Goal: Information Seeking & Learning: Compare options

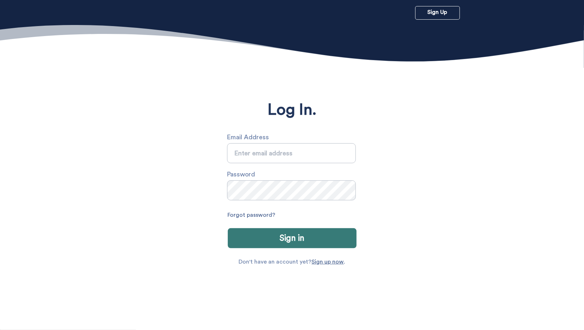
type input "sarah.michalczuk@gmail.com"
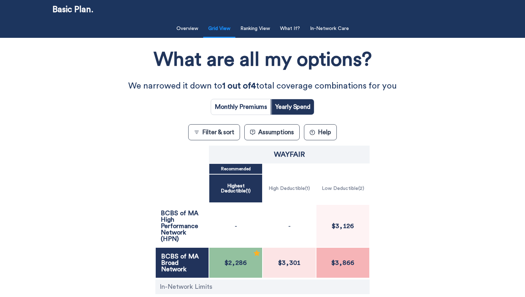
scroll to position [74, 0]
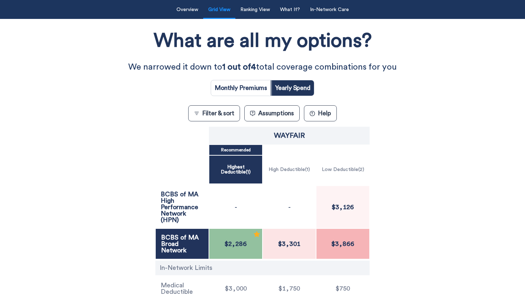
click at [245, 87] on input "radio" at bounding box center [241, 87] width 60 height 15
radio input "true"
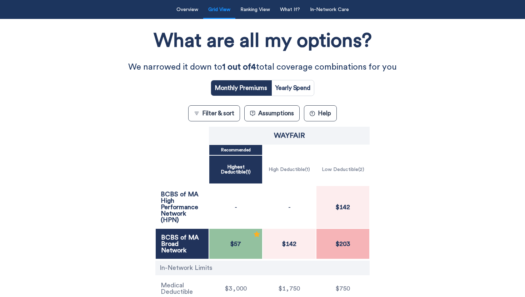
click at [278, 87] on input "radio" at bounding box center [293, 87] width 43 height 15
radio input "true"
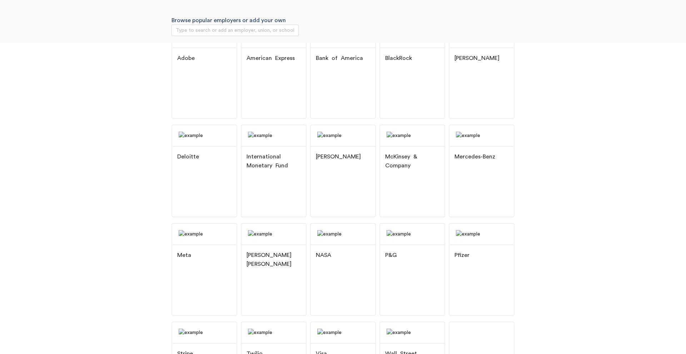
scroll to position [51, 0]
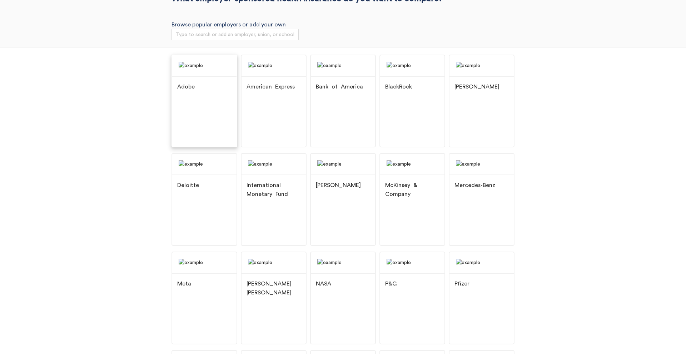
click at [224, 91] on div "Adobe" at bounding box center [204, 87] width 54 height 9
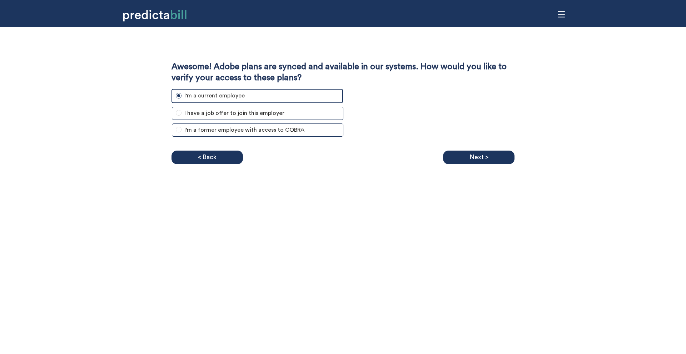
click at [127, 176] on div "Awesome! Adobe plans are synced and available in our systems. How would you lik…" at bounding box center [343, 177] width 686 height 354
click at [216, 160] on p "< Back" at bounding box center [207, 157] width 19 height 11
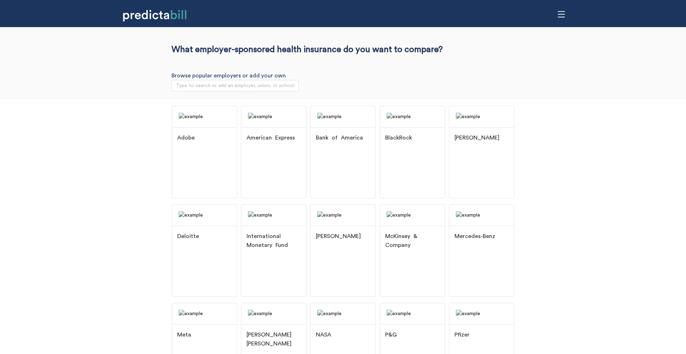
click at [81, 170] on div "Adobe American Express Bank of America BlackRock Booz Allen Hamilton Deloitte I…" at bounding box center [343, 302] width 686 height 408
click at [223, 150] on div "Adobe" at bounding box center [204, 138] width 64 height 23
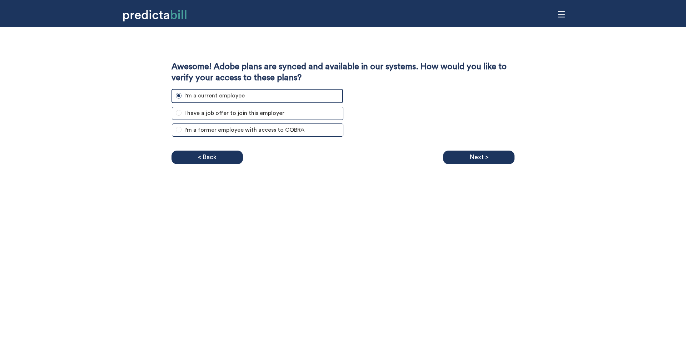
click at [249, 121] on div "I'm a current employee I have a job offer to join this employer I'm a former em…" at bounding box center [343, 114] width 343 height 51
click at [258, 114] on span "I have a job offer to join this employer" at bounding box center [235, 113] width 106 height 9
click at [182, 114] on input "I have a job offer to join this employer" at bounding box center [179, 113] width 6 height 6
radio input "true"
radio input "false"
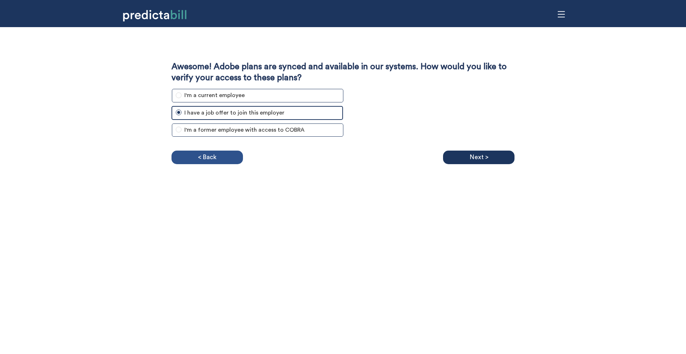
click at [219, 157] on div "< Back" at bounding box center [207, 158] width 71 height 14
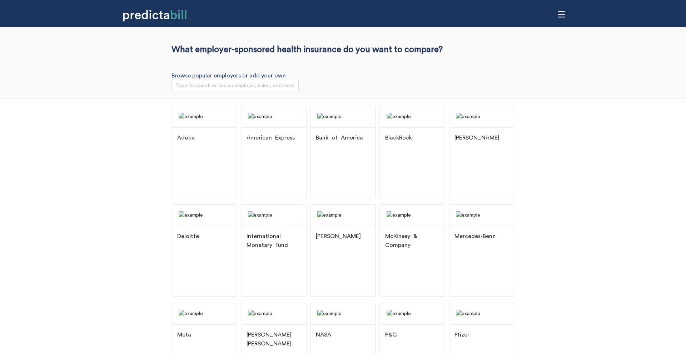
click at [128, 171] on div "Adobe American Express Bank of America BlackRock Booz Allen Hamilton Deloitte I…" at bounding box center [343, 302] width 686 height 408
click at [68, 155] on div "Adobe American Express Bank of America BlackRock Booz Allen Hamilton Deloitte I…" at bounding box center [343, 302] width 686 height 408
click at [57, 194] on div "Adobe American Express Bank of America BlackRock Booz Allen Hamilton Deloitte I…" at bounding box center [343, 302] width 686 height 408
click at [103, 281] on div "Adobe American Express Bank of America BlackRock Booz Allen Hamilton Deloitte I…" at bounding box center [343, 302] width 686 height 408
click at [195, 127] on img at bounding box center [204, 116] width 64 height 21
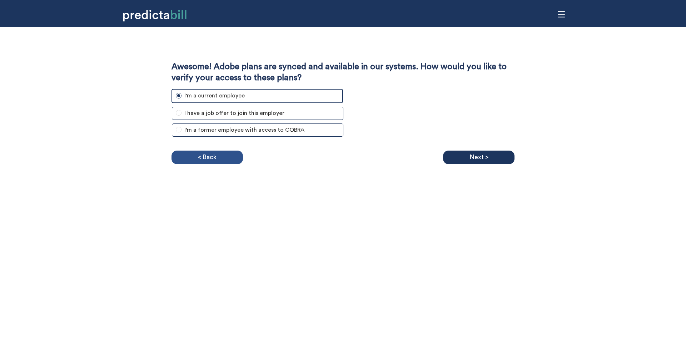
click at [201, 161] on p "< Back" at bounding box center [207, 157] width 19 height 11
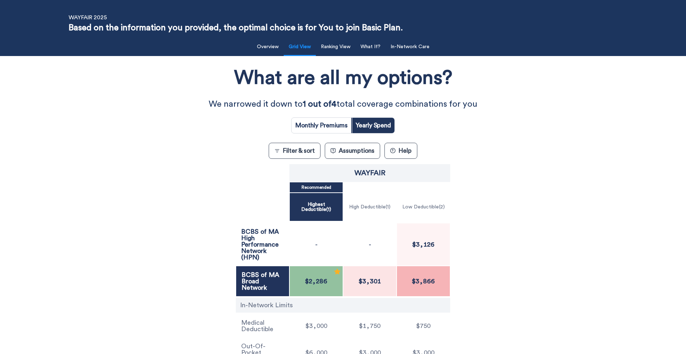
scroll to position [20, 0]
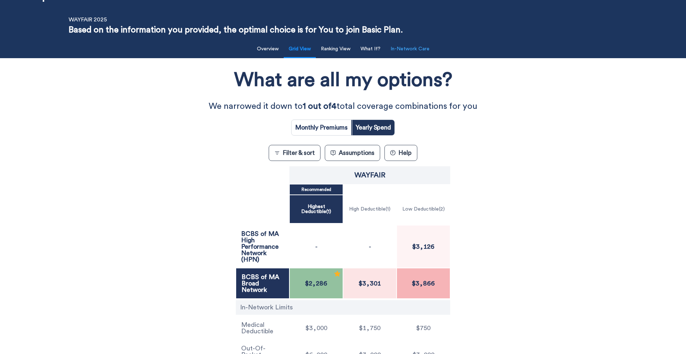
click at [423, 49] on button "In-Network Care" at bounding box center [410, 49] width 48 height 15
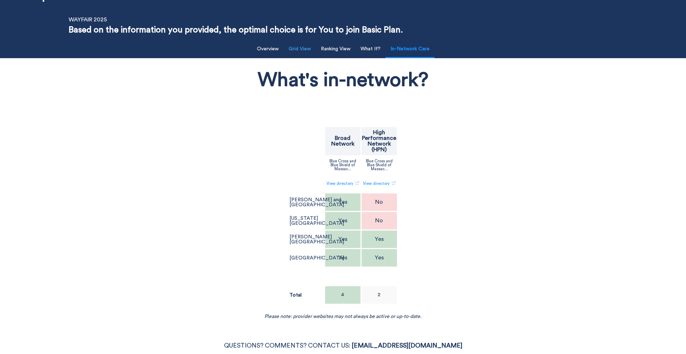
click at [303, 51] on button "Grid View" at bounding box center [299, 49] width 31 height 15
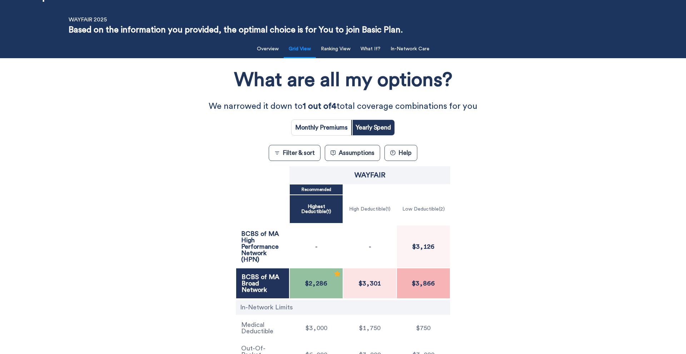
click at [150, 134] on div "What are all my options? We narrowed it down to 1 out of 4 total coverage combi…" at bounding box center [342, 217] width 617 height 310
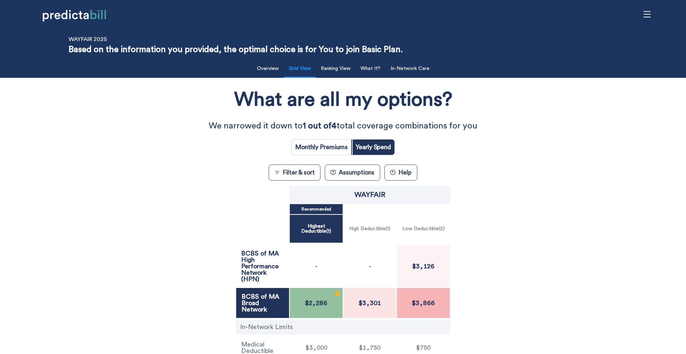
click at [202, 234] on div "What are all my options? We narrowed it down to 1 out of 4 total coverage combi…" at bounding box center [342, 236] width 617 height 310
click at [414, 70] on button "In-Network Care" at bounding box center [410, 68] width 48 height 15
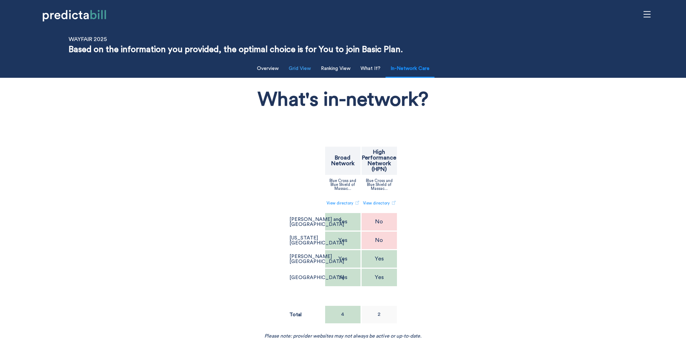
click at [300, 65] on button "Grid View" at bounding box center [299, 68] width 31 height 15
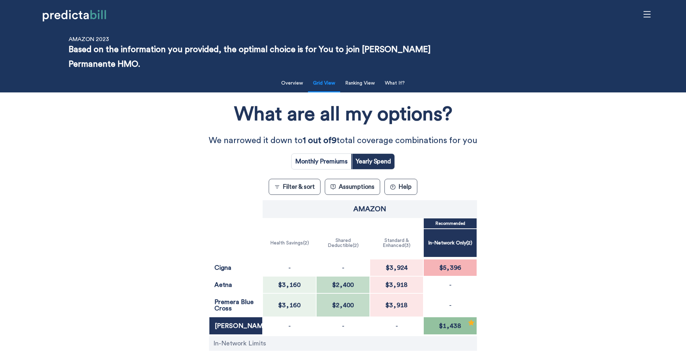
click at [327, 164] on input "radio" at bounding box center [322, 161] width 60 height 15
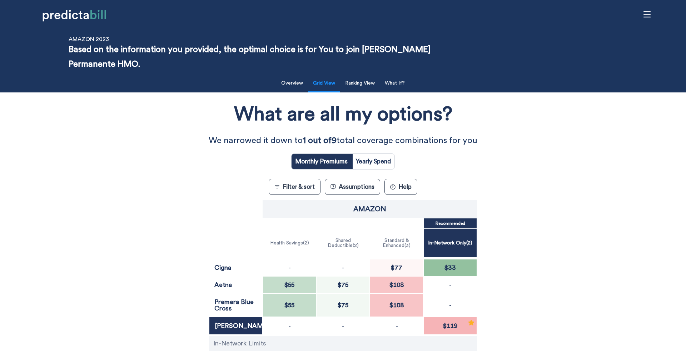
click at [122, 270] on div "What are all my options? We narrowed it down to 1 out of 9 total coverage combi…" at bounding box center [342, 252] width 617 height 312
click at [99, 245] on div "What are all my options? We narrowed it down to 1 out of 9 total coverage combi…" at bounding box center [342, 252] width 617 height 312
click at [398, 190] on button "? Help" at bounding box center [400, 187] width 33 height 16
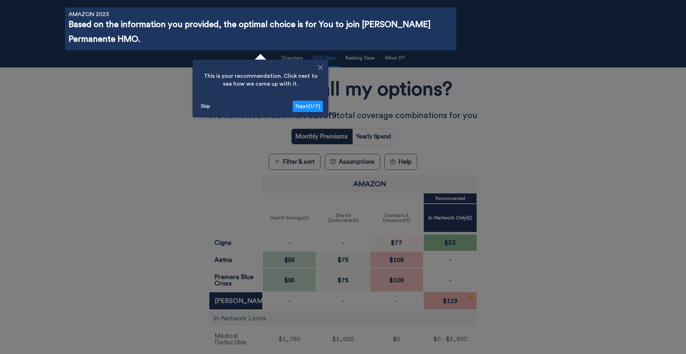
scroll to position [25, 0]
click at [304, 106] on span "Next ( 1 / 7 )" at bounding box center [308, 106] width 25 height 6
radio input "false"
radio input "true"
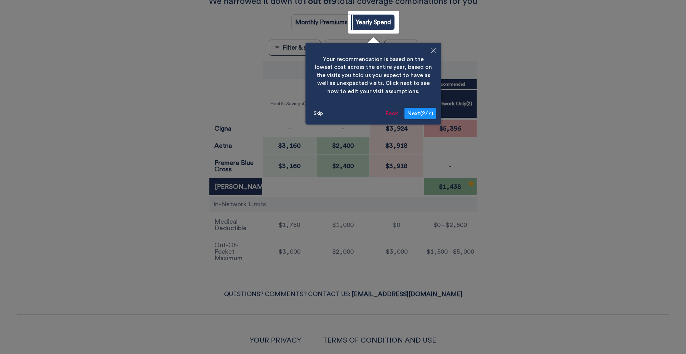
scroll to position [143, 0]
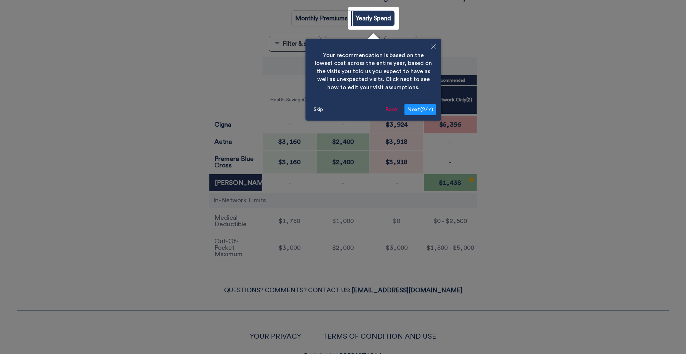
click at [429, 109] on span "Next ( 2 / 7 )" at bounding box center [420, 110] width 26 height 6
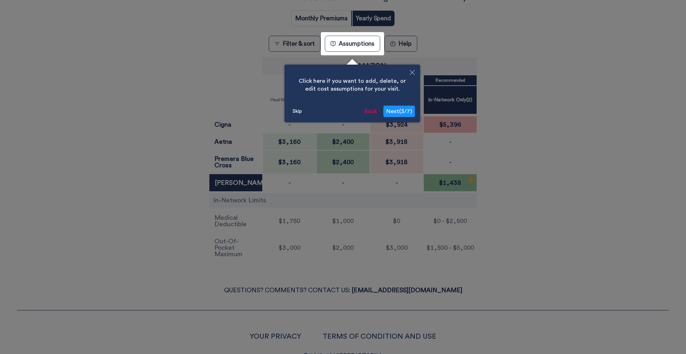
scroll to position [164, 0]
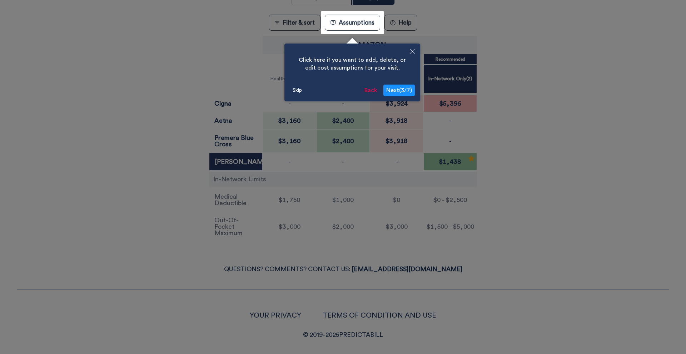
click at [393, 91] on span "Next ( 3 / 7 )" at bounding box center [399, 91] width 26 height 6
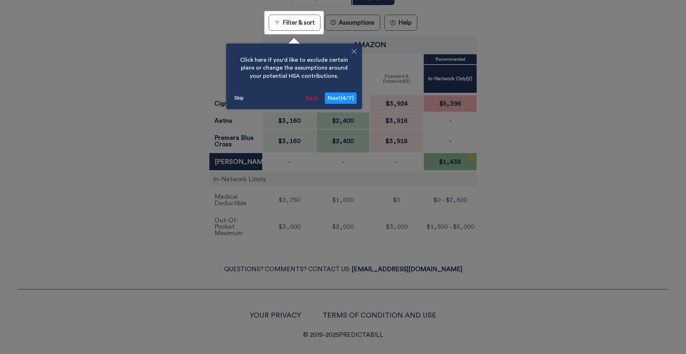
click at [341, 99] on span "Next ( 4 / 7 )" at bounding box center [341, 98] width 26 height 6
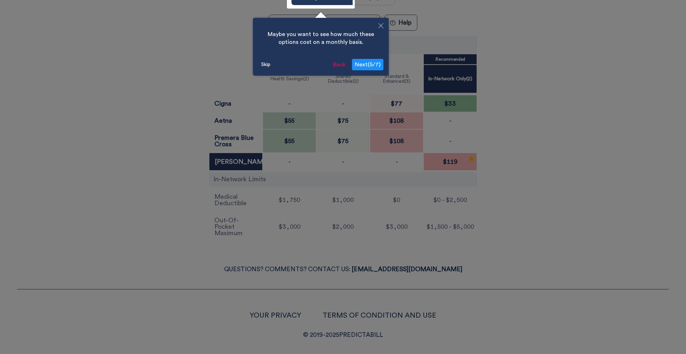
scroll to position [143, 0]
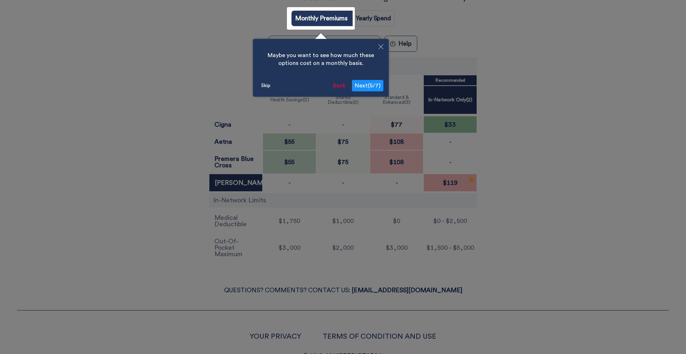
click at [266, 89] on button "Skip" at bounding box center [265, 85] width 15 height 11
radio input "false"
radio input "true"
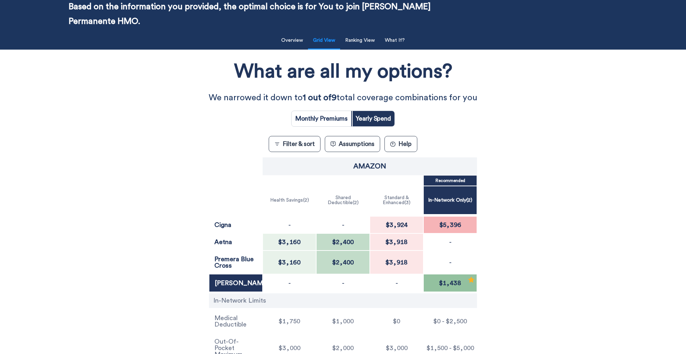
scroll to position [42, 0]
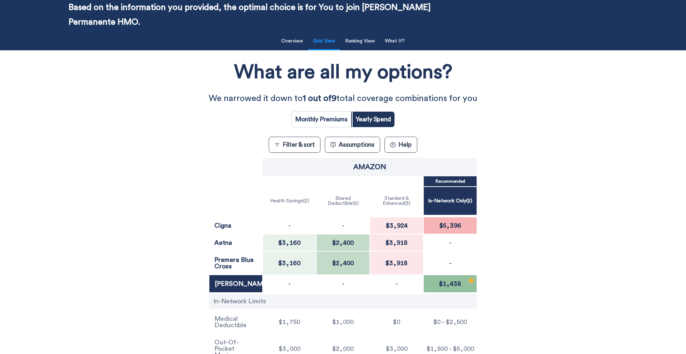
click at [296, 150] on button "Filter & sort" at bounding box center [295, 145] width 52 height 16
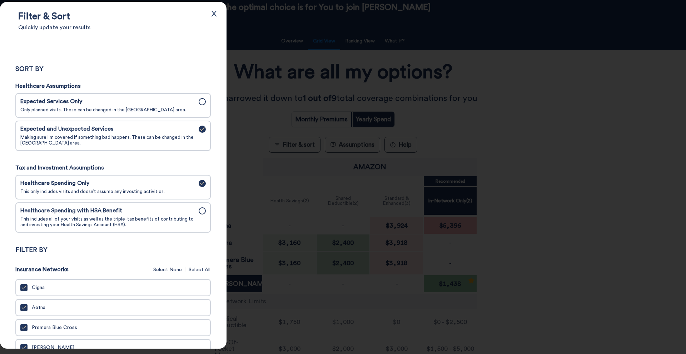
click at [184, 101] on span "Expected Services Only" at bounding box center [107, 101] width 174 height 7
click at [0, 0] on input "Expected Services Only Only planned visits. These can be changed in the Assumpt…" at bounding box center [0, 0] width 0 height 0
click at [158, 224] on span "This includes all of your visits as well as the triple-tax benefits of contribu…" at bounding box center [107, 222] width 174 height 11
click at [0, 0] on input "Healthcare Spending with HSA Benefit This includes all of your visits as well a…" at bounding box center [0, 0] width 0 height 0
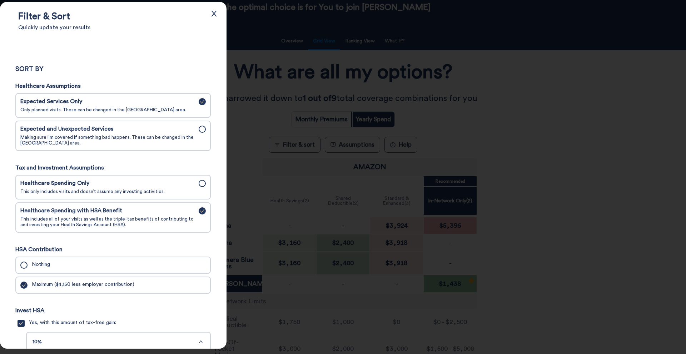
click at [284, 114] on div at bounding box center [343, 177] width 686 height 354
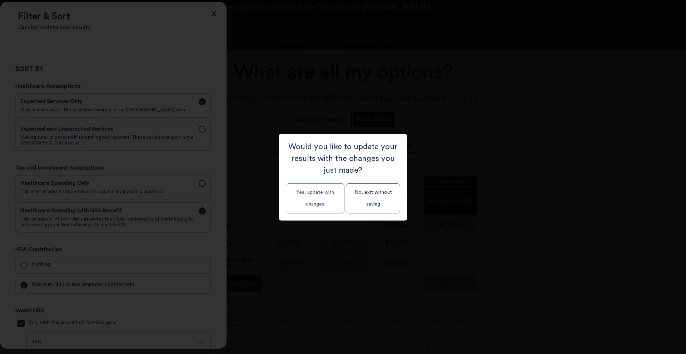
click at [316, 202] on button "Yes, update with changes" at bounding box center [315, 199] width 59 height 30
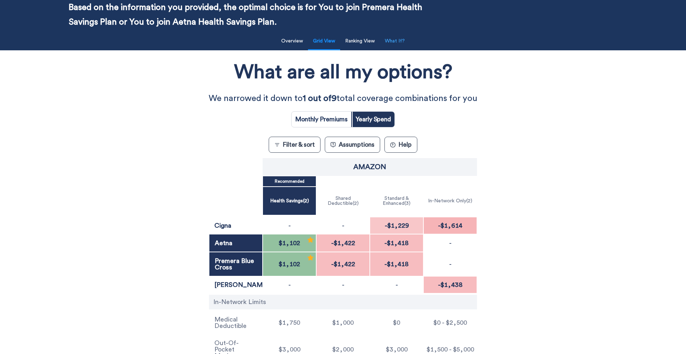
click at [398, 43] on button "What If?" at bounding box center [395, 41] width 29 height 15
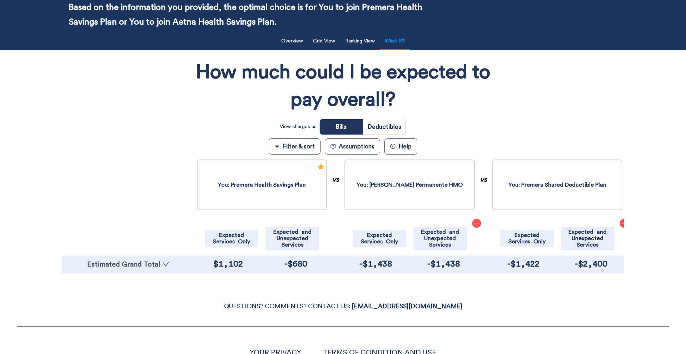
click at [144, 265] on link "Estimated Grand Total" at bounding box center [128, 264] width 126 height 7
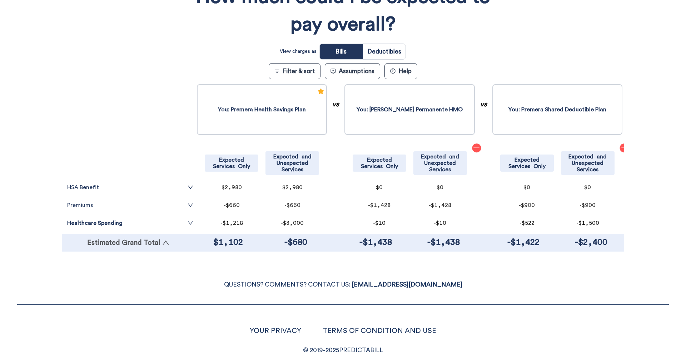
scroll to position [118, 0]
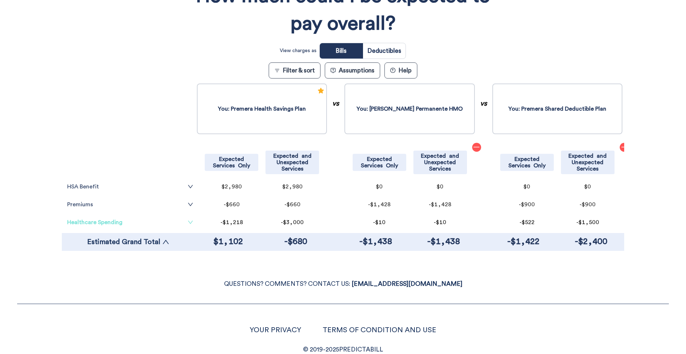
click at [180, 222] on link "Healthcare Spending" at bounding box center [130, 223] width 126 height 6
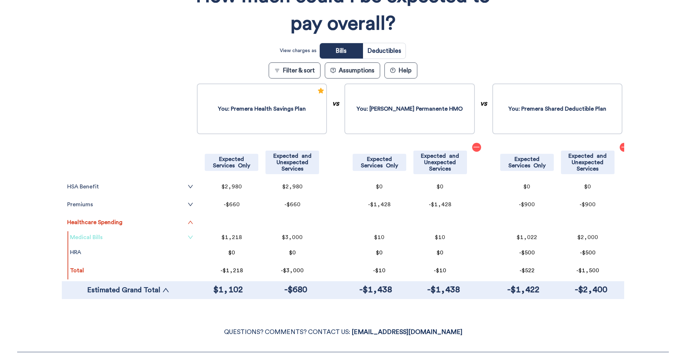
click at [180, 235] on link "Medical Bills" at bounding box center [131, 238] width 123 height 6
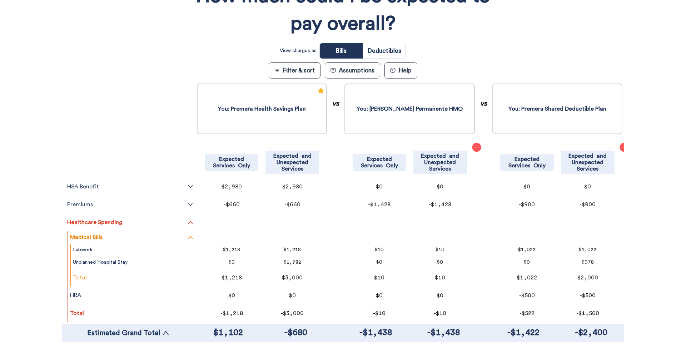
click at [391, 59] on div "How much could I be expected to pay overall? View charges as Bills Deductibles …" at bounding box center [343, 164] width 562 height 372
click at [391, 54] on input "radio" at bounding box center [384, 50] width 43 height 15
radio input "true"
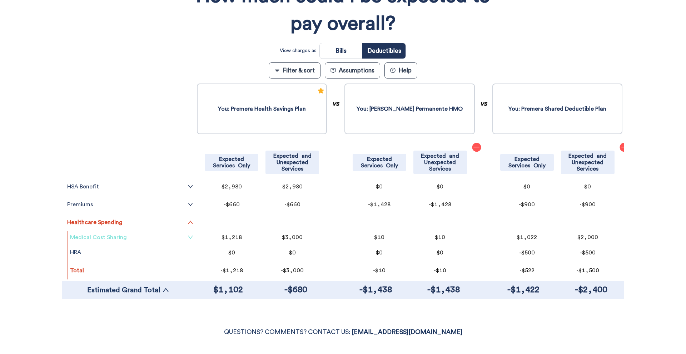
click at [146, 238] on link "Medical Cost Sharing" at bounding box center [131, 238] width 123 height 6
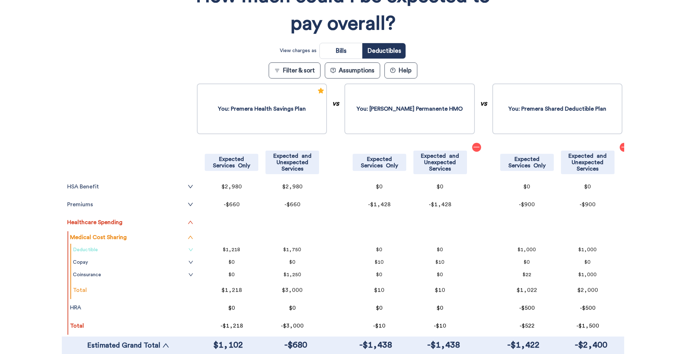
click at [115, 252] on link "Deductible" at bounding box center [133, 250] width 120 height 6
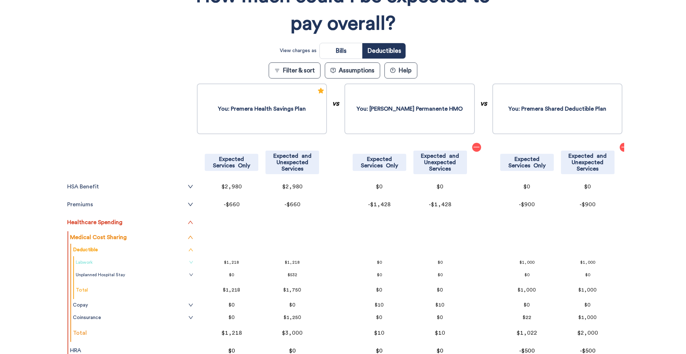
click at [109, 265] on link "Labwork" at bounding box center [135, 263] width 118 height 6
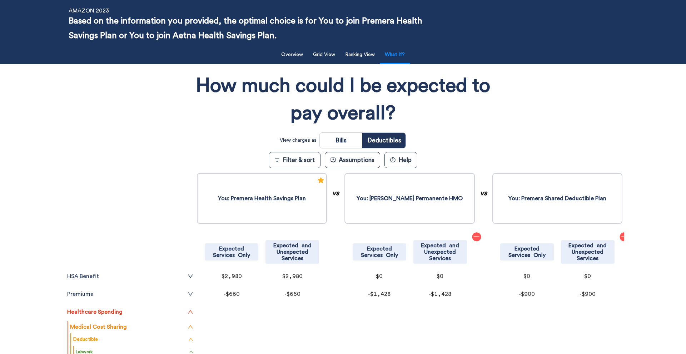
scroll to position [25, 0]
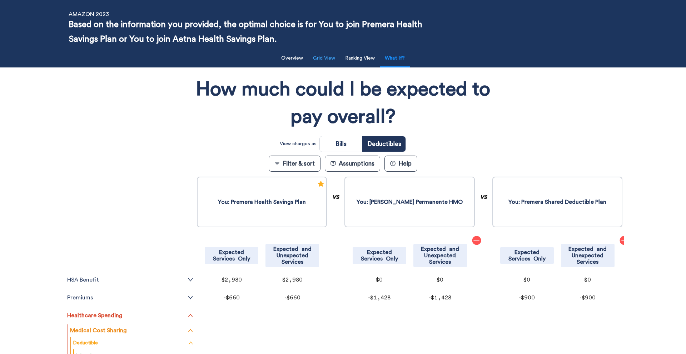
click at [332, 59] on button "Grid View" at bounding box center [324, 58] width 31 height 15
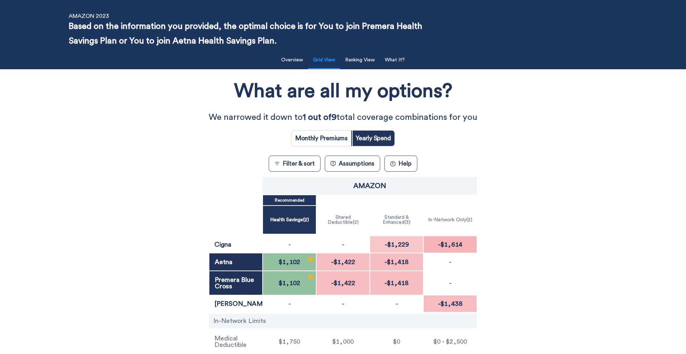
scroll to position [0, 0]
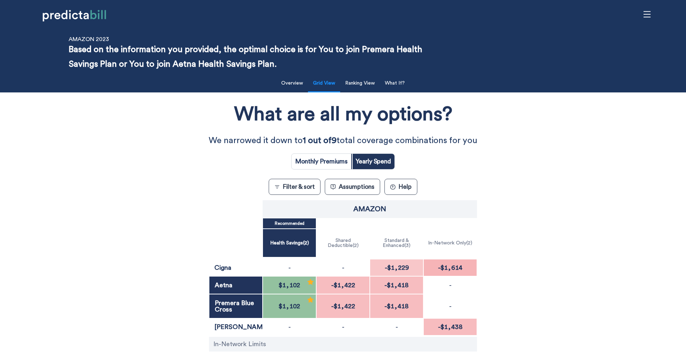
click at [168, 150] on div "What are all my options? We narrowed it down to 1 out of 9 total coverage combi…" at bounding box center [342, 252] width 617 height 313
click at [364, 85] on button "Ranking View" at bounding box center [360, 83] width 38 height 15
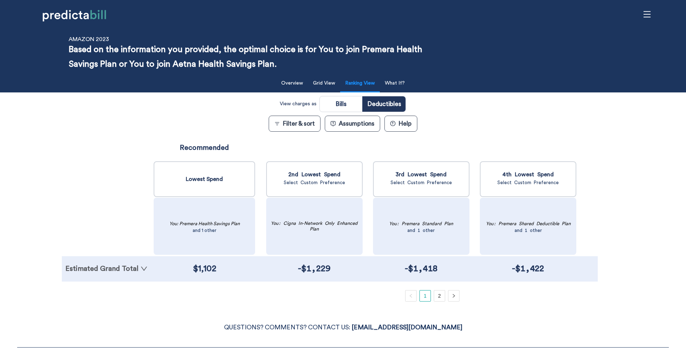
click at [126, 273] on link "Estimated Grand Total" at bounding box center [106, 269] width 82 height 7
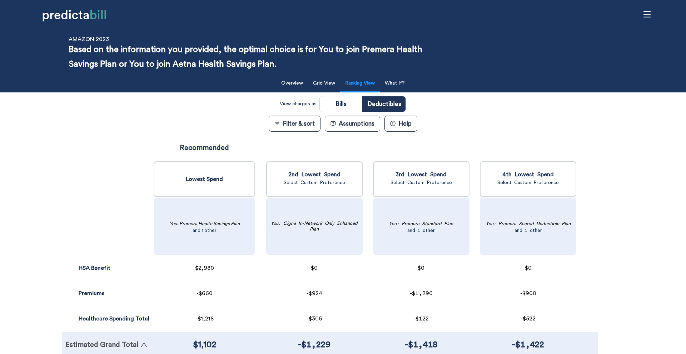
scroll to position [37, 0]
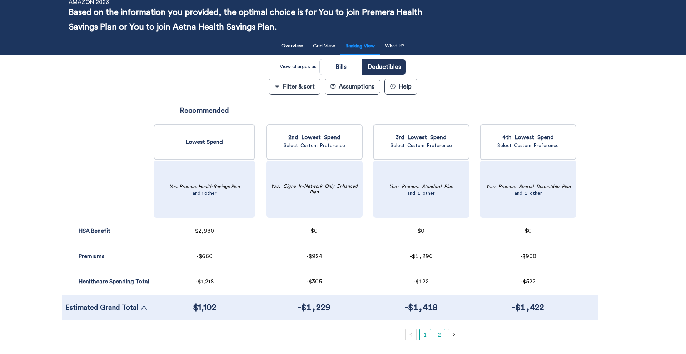
click at [437, 337] on link "2" at bounding box center [439, 335] width 11 height 11
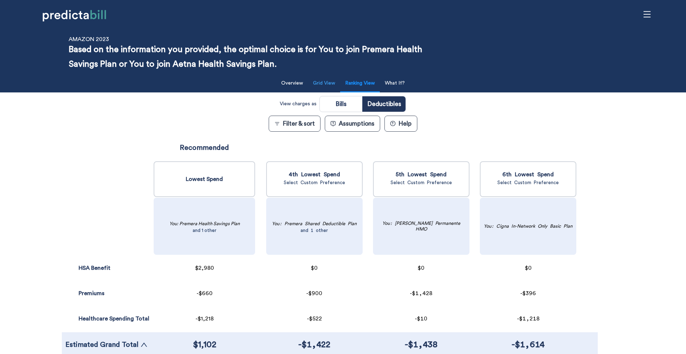
click at [330, 80] on button "Grid View" at bounding box center [324, 83] width 31 height 15
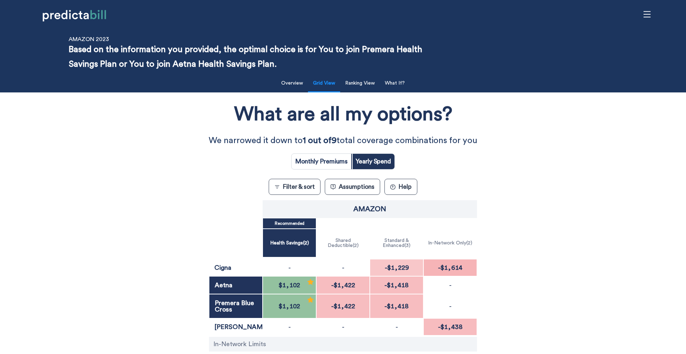
click at [282, 185] on button "Filter & sort" at bounding box center [295, 187] width 52 height 16
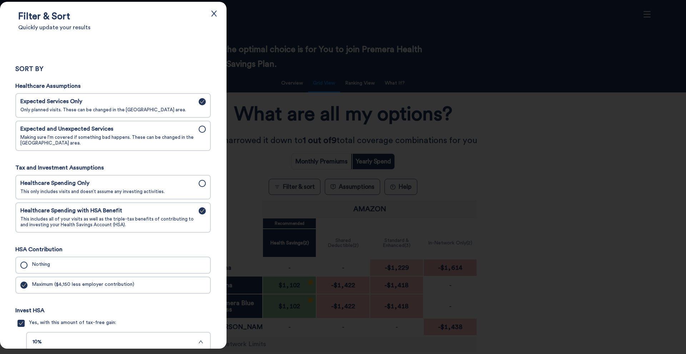
click at [150, 195] on span "This only includes visits and doesn’t assume any investing activities." at bounding box center [107, 192] width 174 height 6
click at [0, 0] on input "Healthcare Spending Only This only includes visits and doesn’t assume any inves…" at bounding box center [0, 0] width 0 height 0
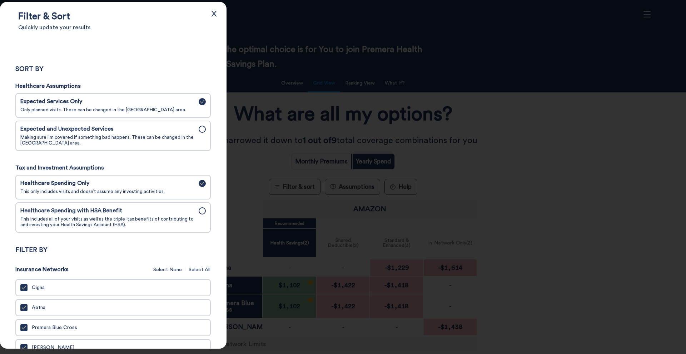
click at [195, 140] on label "Expected and Unexpected Services Making sure I'm covered if something bad happe…" at bounding box center [113, 136] width 190 height 25
click at [0, 0] on input "Expected and Unexpected Services Making sure I'm covered if something bad happe…" at bounding box center [0, 0] width 0 height 0
click at [278, 88] on div at bounding box center [343, 177] width 686 height 354
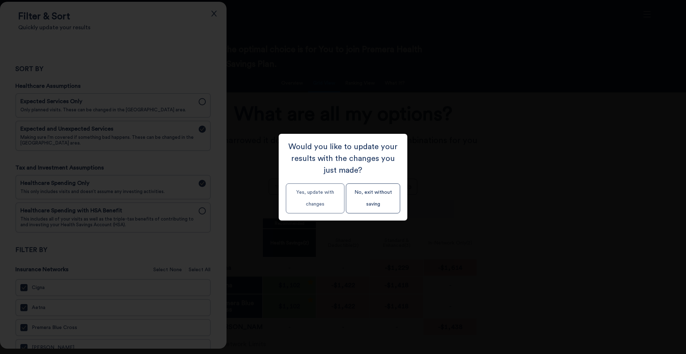
click at [305, 198] on button "Yes, update with changes" at bounding box center [315, 199] width 59 height 30
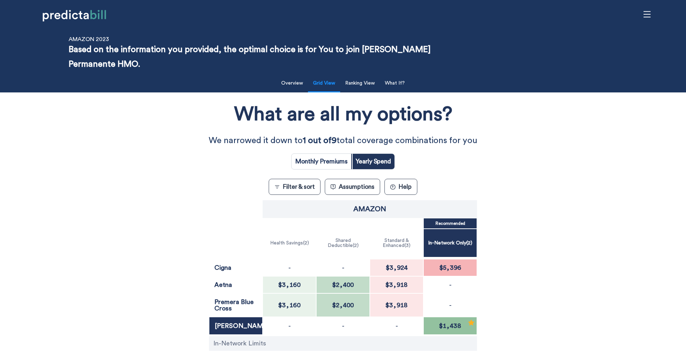
click at [56, 187] on div "What are all my options? We narrowed it down to 1 out of 9 total coverage combi…" at bounding box center [342, 252] width 617 height 312
click at [341, 160] on input "radio" at bounding box center [322, 161] width 60 height 15
radio input "true"
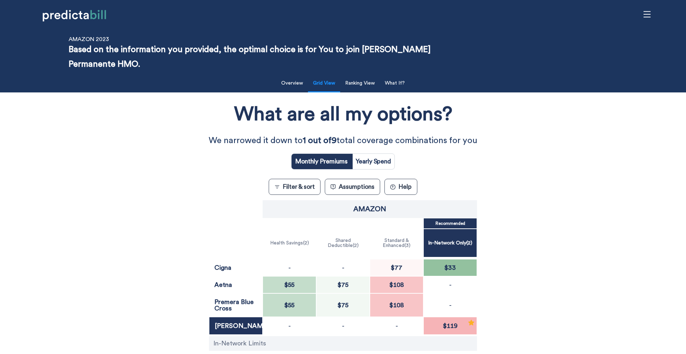
click at [373, 161] on input "radio" at bounding box center [373, 161] width 43 height 15
radio input "true"
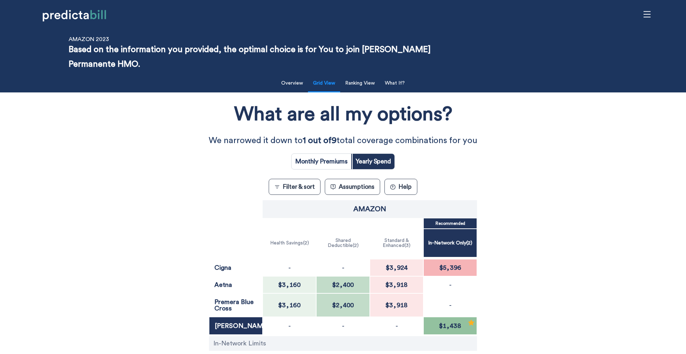
click at [408, 187] on button "? Help" at bounding box center [400, 187] width 33 height 16
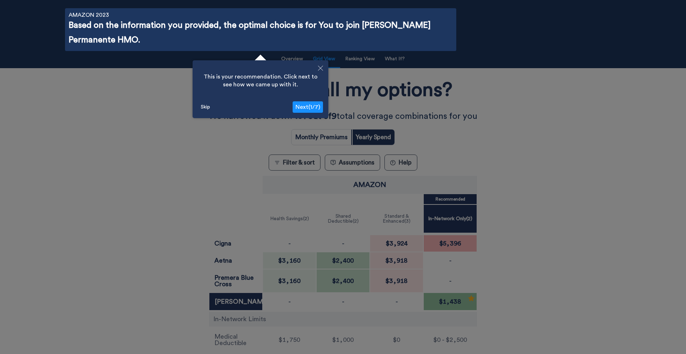
scroll to position [25, 0]
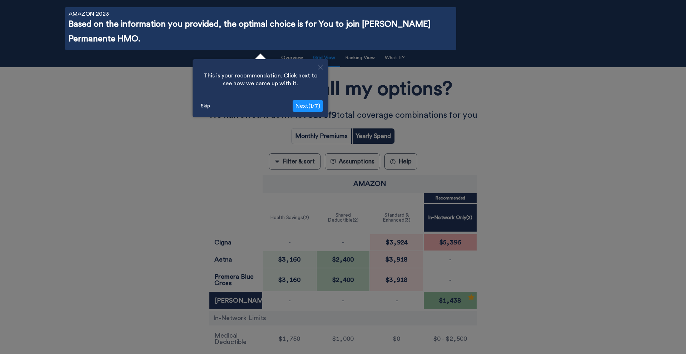
click at [99, 159] on div at bounding box center [343, 234] width 686 height 519
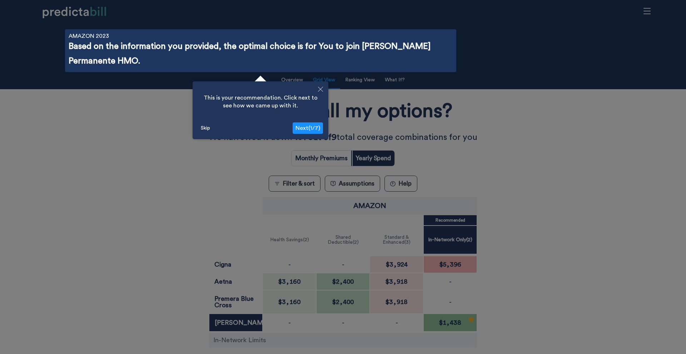
scroll to position [0, 0]
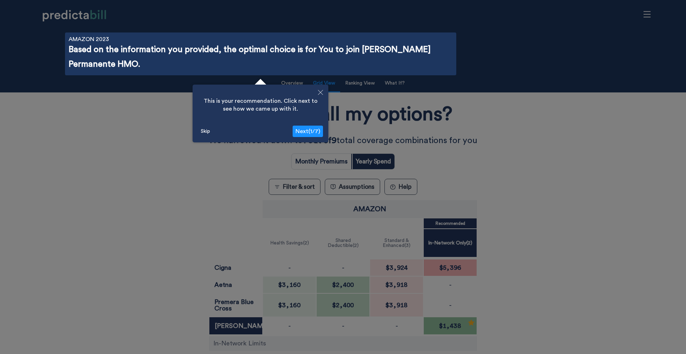
click at [315, 131] on span "Next ( 1 / 7 )" at bounding box center [308, 132] width 25 height 6
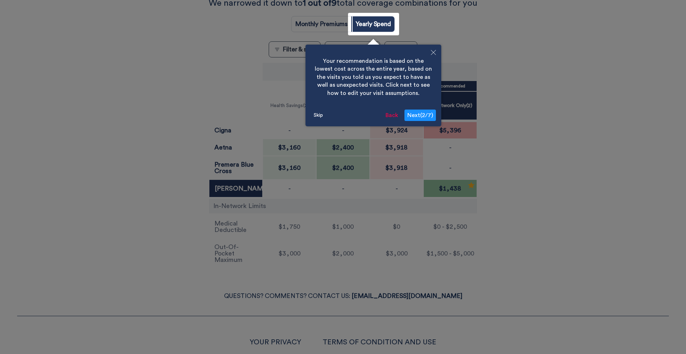
scroll to position [143, 0]
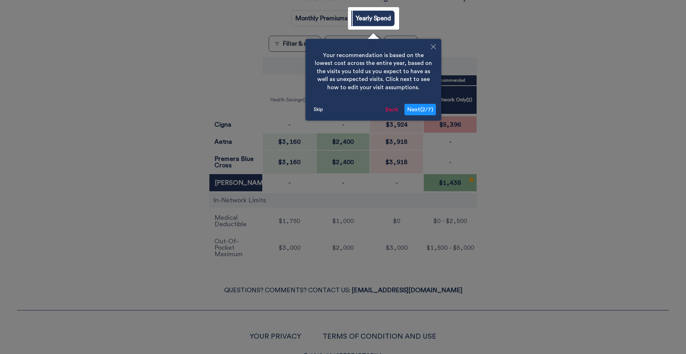
click at [430, 111] on span "Next ( 2 / 7 )" at bounding box center [420, 110] width 26 height 6
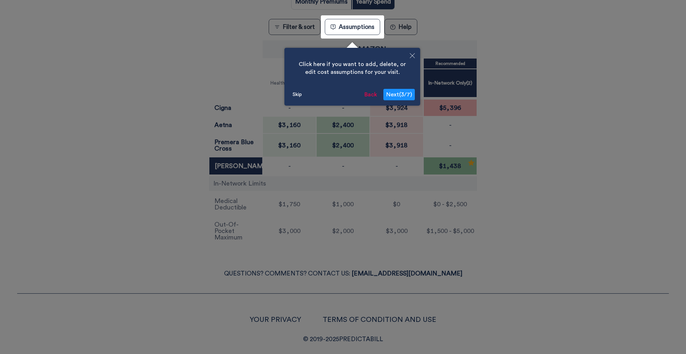
scroll to position [164, 0]
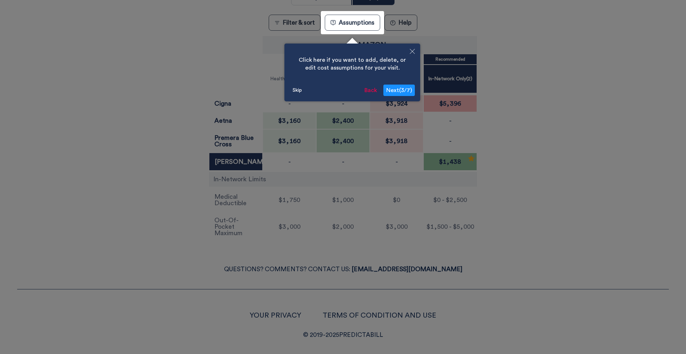
click at [297, 91] on button "Skip" at bounding box center [297, 90] width 15 height 11
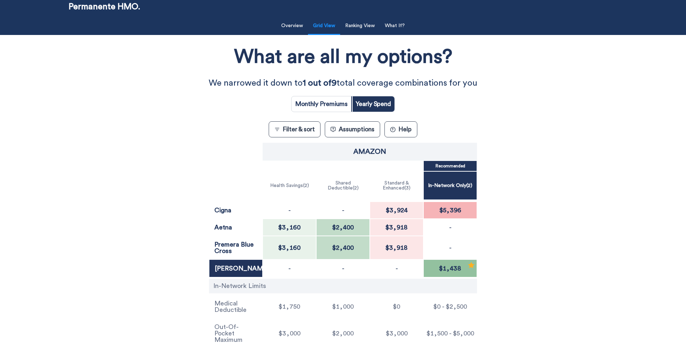
scroll to position [59, 0]
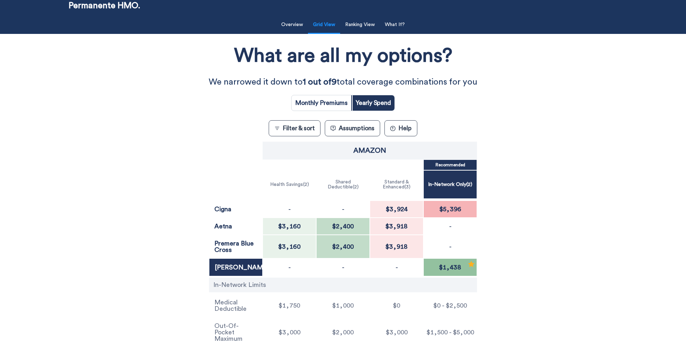
click at [330, 103] on input "radio" at bounding box center [322, 102] width 60 height 15
radio input "true"
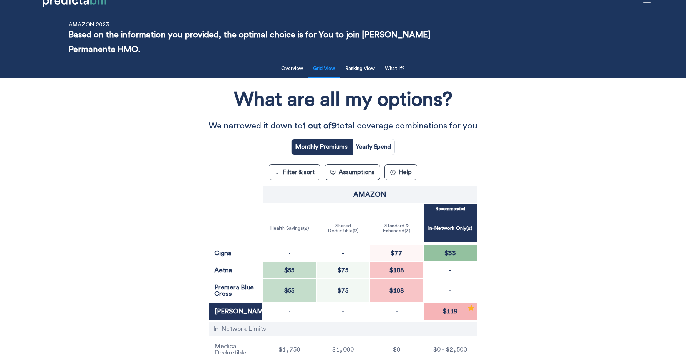
scroll to position [14, 0]
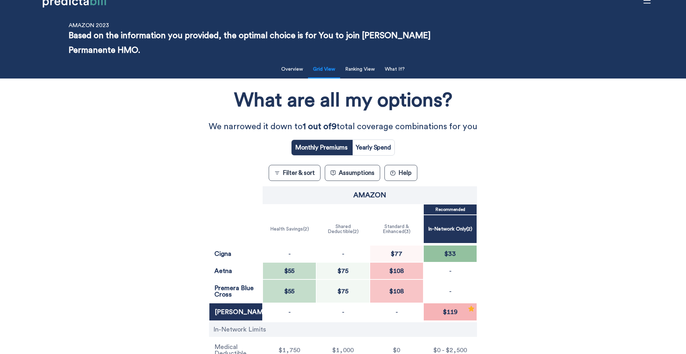
click at [391, 147] on input "radio" at bounding box center [373, 147] width 43 height 15
radio input "true"
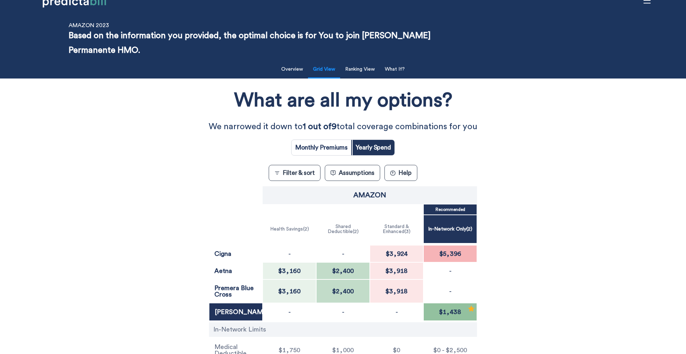
click at [303, 174] on button "Filter & sort" at bounding box center [295, 173] width 52 height 16
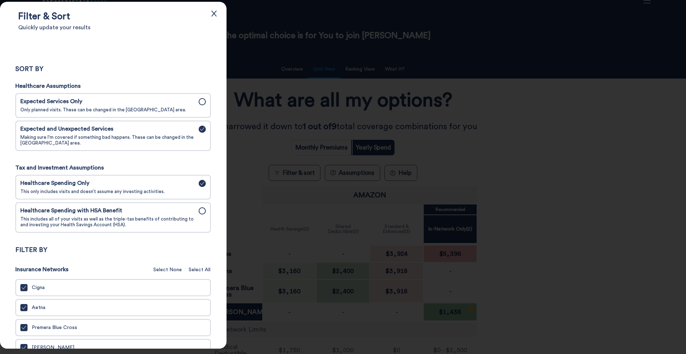
click at [178, 108] on span "Only planned visits. These can be changed in the Assumptions area." at bounding box center [107, 110] width 174 height 6
click at [0, 0] on input "Expected Services Only Only planned visits. These can be changed in the Assumpt…" at bounding box center [0, 0] width 0 height 0
click at [171, 210] on span "Healthcare Spending with HSA Benefit" at bounding box center [107, 211] width 174 height 7
click at [0, 0] on input "Healthcare Spending with HSA Benefit This includes all of your visits as well a…" at bounding box center [0, 0] width 0 height 0
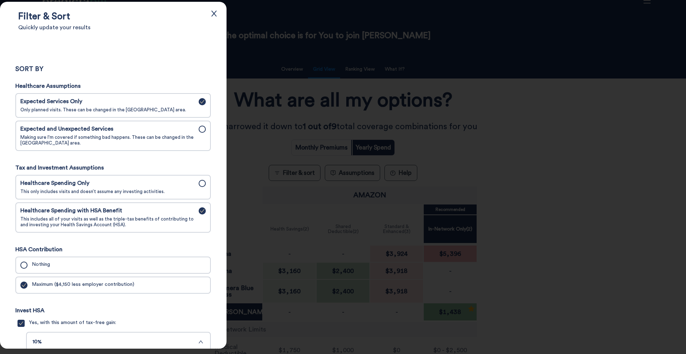
click at [342, 91] on div at bounding box center [343, 177] width 686 height 354
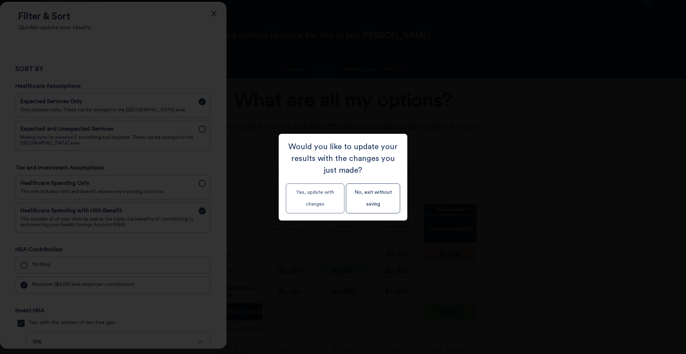
click at [320, 192] on button "Yes, update with changes" at bounding box center [315, 199] width 59 height 30
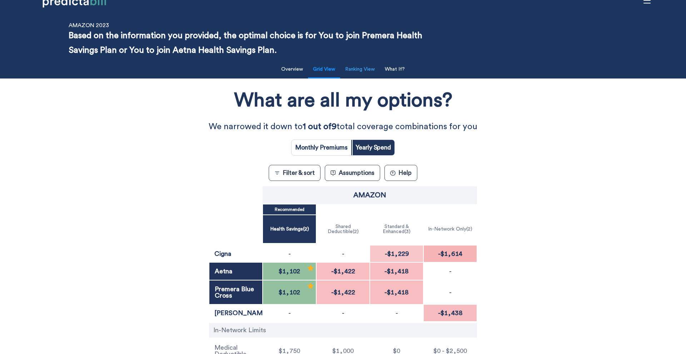
click at [367, 71] on button "Ranking View" at bounding box center [360, 69] width 38 height 15
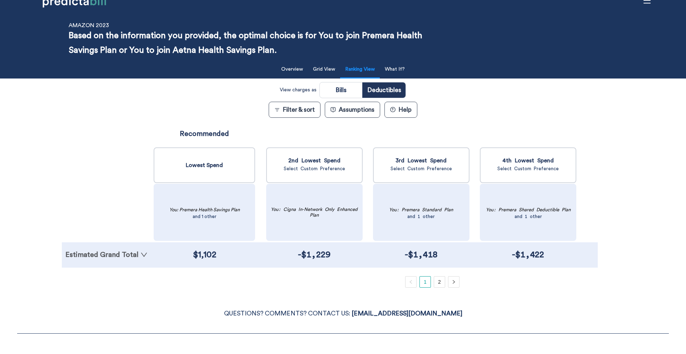
click at [89, 257] on link "Estimated Grand Total" at bounding box center [106, 255] width 82 height 7
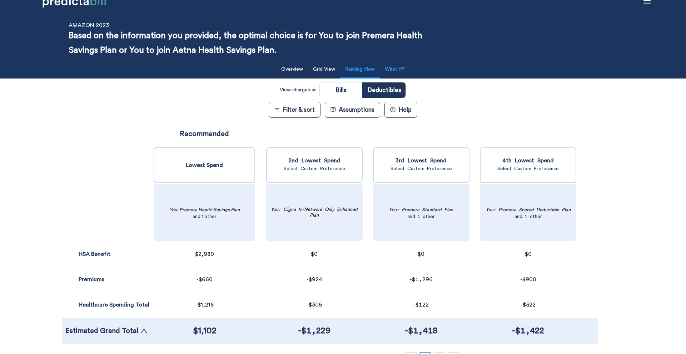
click at [402, 68] on button "What If?" at bounding box center [395, 69] width 29 height 15
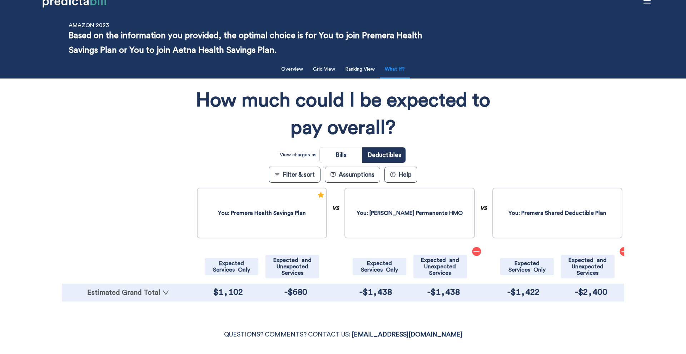
click at [131, 293] on link "Estimated Grand Total" at bounding box center [128, 292] width 126 height 7
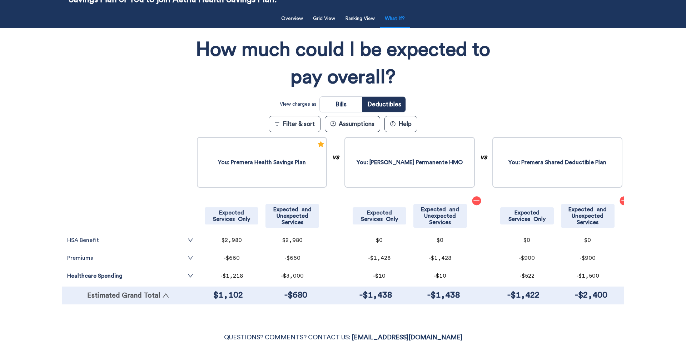
scroll to position [65, 0]
click at [114, 279] on link "Healthcare Spending" at bounding box center [130, 276] width 126 height 6
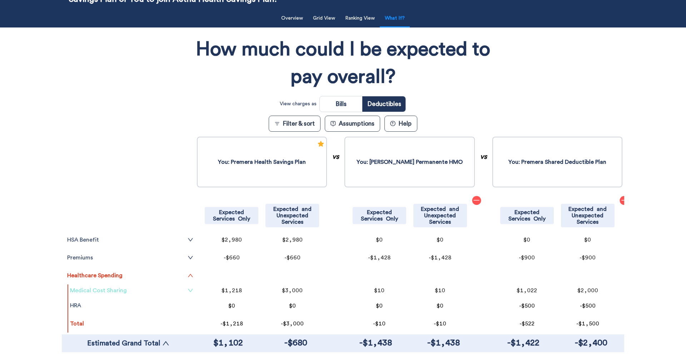
click at [106, 290] on link "Medical Cost Sharing" at bounding box center [131, 291] width 123 height 6
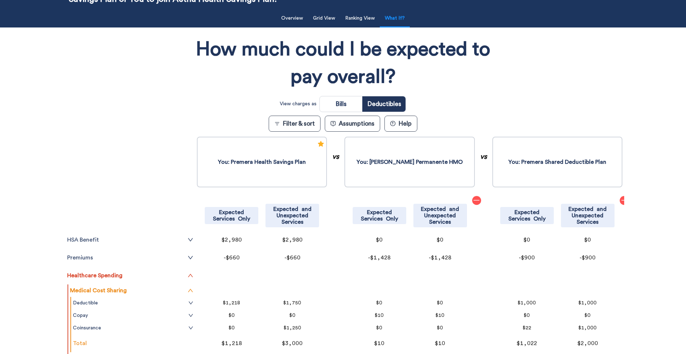
click at [354, 97] on input "radio" at bounding box center [341, 103] width 43 height 15
radio input "true"
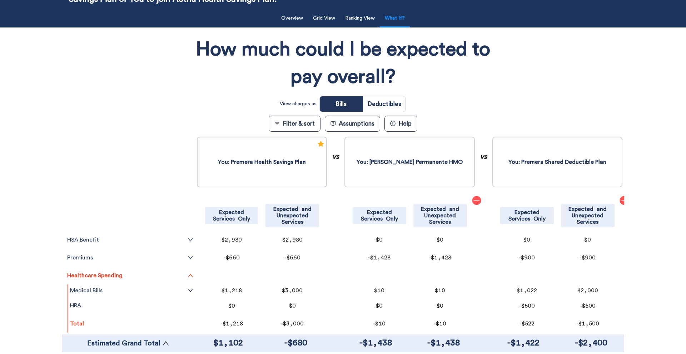
click at [85, 297] on tr "HRA" at bounding box center [131, 306] width 127 height 18
click at [88, 293] on link "Medical Bills" at bounding box center [131, 291] width 123 height 6
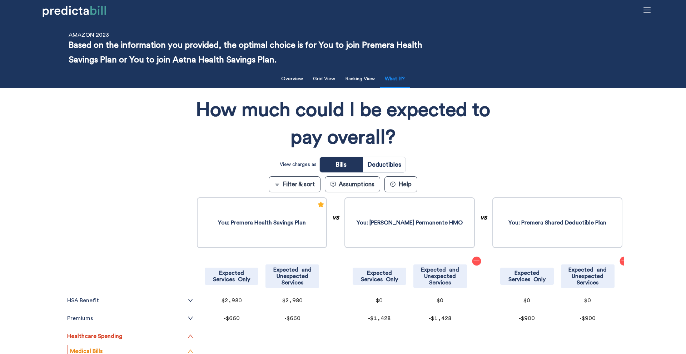
scroll to position [0, 0]
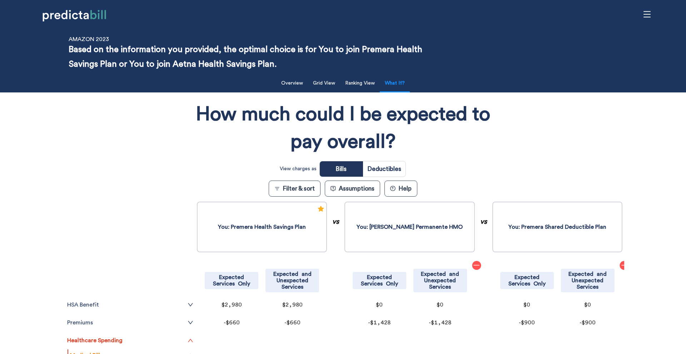
click at [108, 169] on div "How much could I be expected to pay overall? View charges as Bills Deductibles …" at bounding box center [343, 282] width 562 height 372
click at [323, 78] on button "Grid View" at bounding box center [324, 83] width 31 height 15
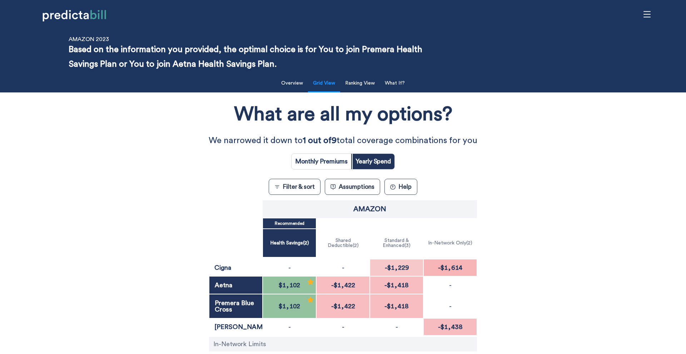
click at [369, 186] on button "Assumptions" at bounding box center [352, 187] width 55 height 16
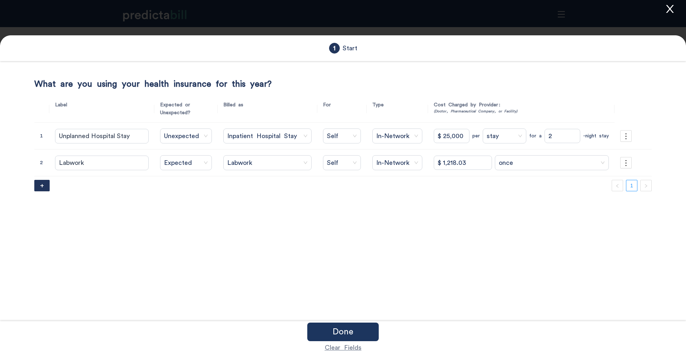
click at [674, 9] on icon "close" at bounding box center [670, 9] width 11 height 11
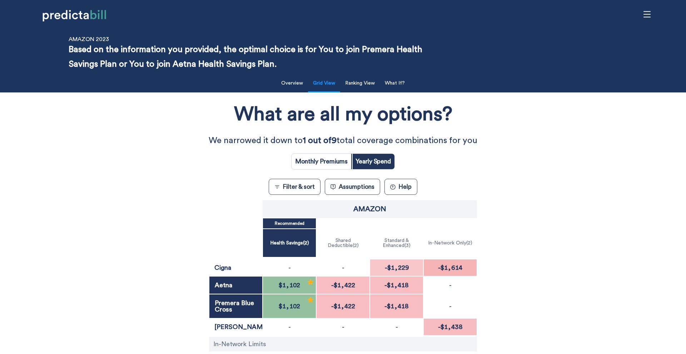
click at [86, 167] on div "What are all my options? We narrowed it down to 1 out of 9 total coverage combi…" at bounding box center [342, 252] width 617 height 313
click at [98, 250] on div "What are all my options? We narrowed it down to 1 out of 9 total coverage combi…" at bounding box center [342, 252] width 617 height 313
click at [158, 142] on div "What are all my options? We narrowed it down to 1 out of 9 total coverage combi…" at bounding box center [342, 252] width 617 height 313
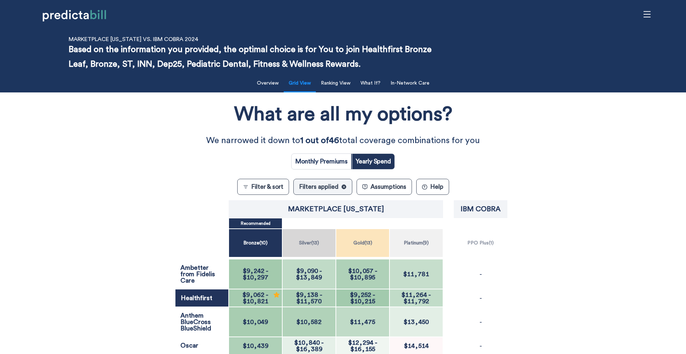
click at [331, 162] on input "radio" at bounding box center [322, 161] width 60 height 15
radio input "true"
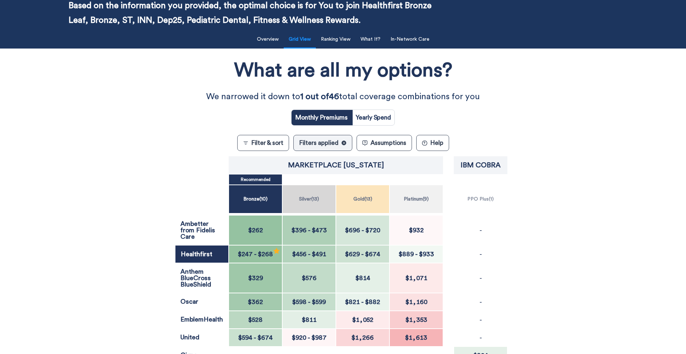
scroll to position [51, 0]
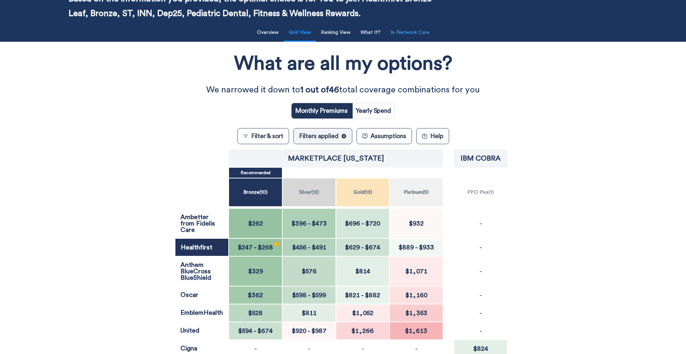
click at [418, 37] on button "In-Network Care" at bounding box center [410, 32] width 48 height 15
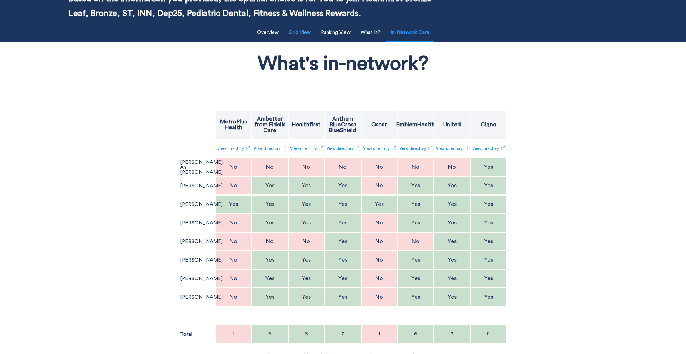
click at [298, 36] on button "Grid View" at bounding box center [299, 32] width 31 height 15
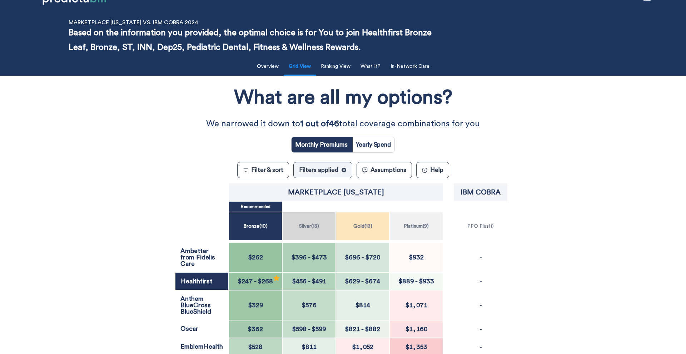
scroll to position [16, 0]
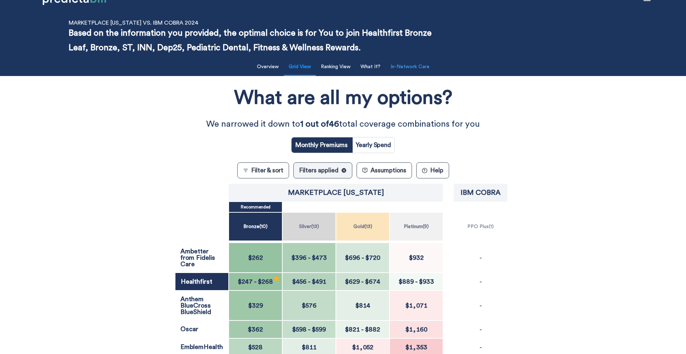
click at [411, 68] on button "In-Network Care" at bounding box center [410, 67] width 48 height 15
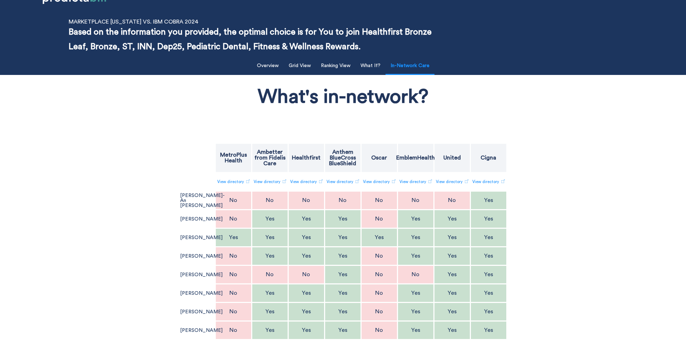
scroll to position [5, 0]
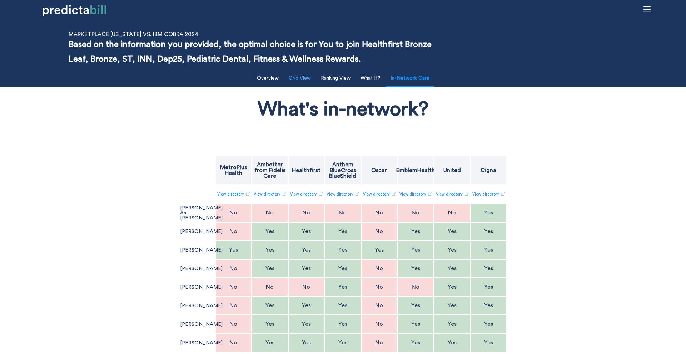
click at [307, 81] on button "Grid View" at bounding box center [299, 78] width 31 height 15
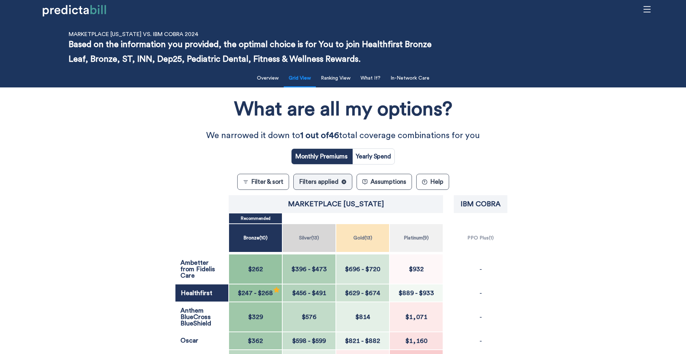
click at [88, 176] on div "What are all my options? We narrowed it down to 1 out of 46 total coverage comb…" at bounding box center [342, 284] width 617 height 386
click at [142, 214] on div "What are all my options? We narrowed it down to 1 out of 46 total coverage comb…" at bounding box center [342, 284] width 617 height 386
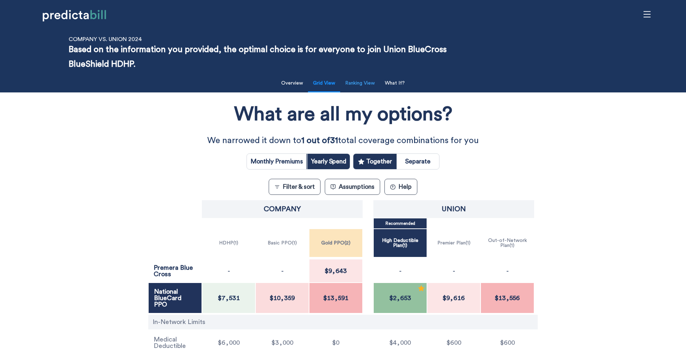
click at [367, 86] on button "Ranking View" at bounding box center [360, 83] width 38 height 15
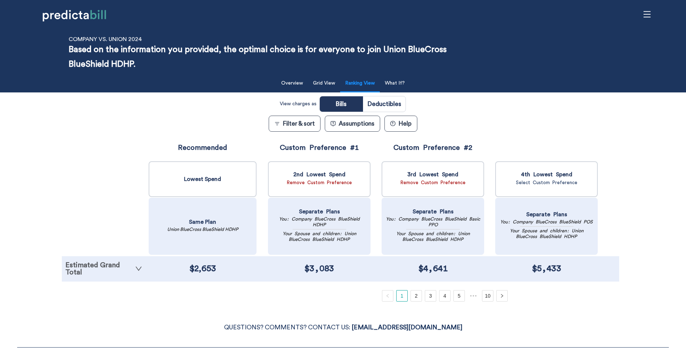
click at [114, 273] on link "Estimated Grand Total" at bounding box center [103, 269] width 77 height 14
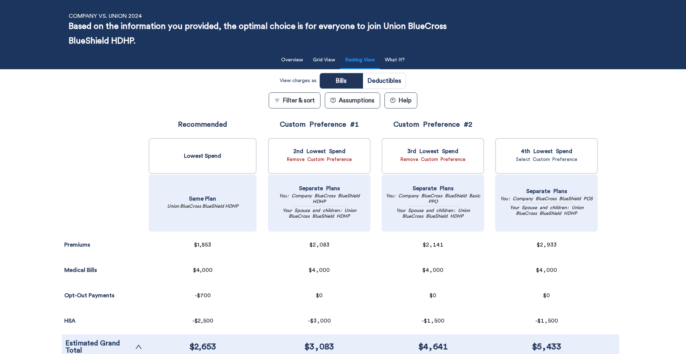
scroll to position [20, 0]
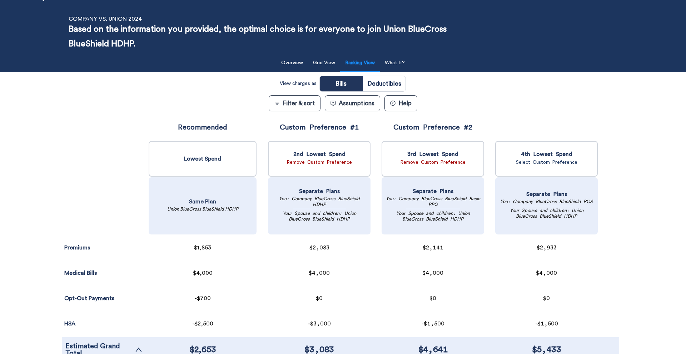
click at [90, 173] on div "Premiums Surcharges Medical Bills Out-of-Network Cost Sharing Opt-Out Payments …" at bounding box center [104, 239] width 84 height 248
click at [323, 62] on button "Grid View" at bounding box center [324, 63] width 31 height 15
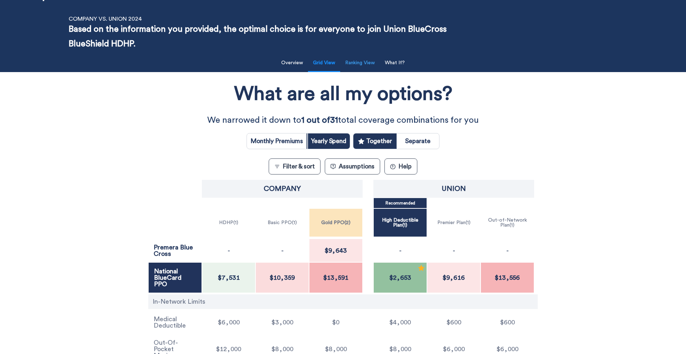
click at [373, 69] on button "Ranking View" at bounding box center [360, 63] width 38 height 15
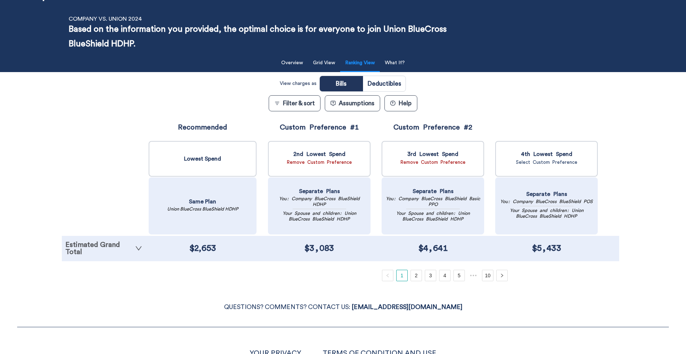
click at [91, 242] on link "Estimated Grand Total" at bounding box center [103, 249] width 77 height 14
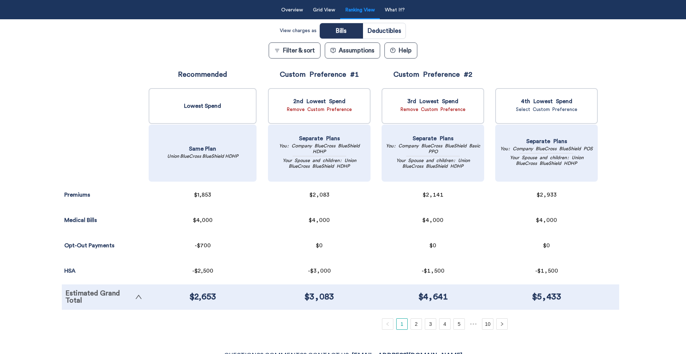
scroll to position [81, 0]
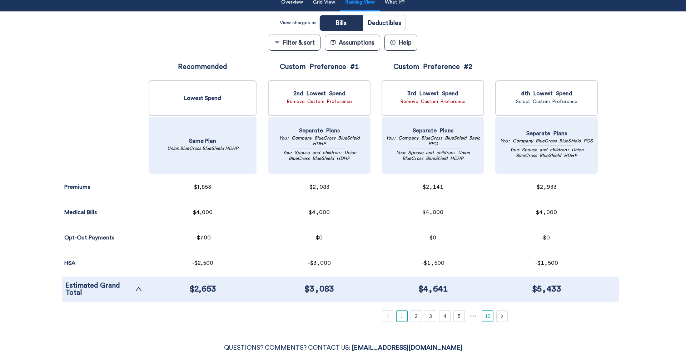
click at [490, 317] on link "10" at bounding box center [487, 316] width 11 height 11
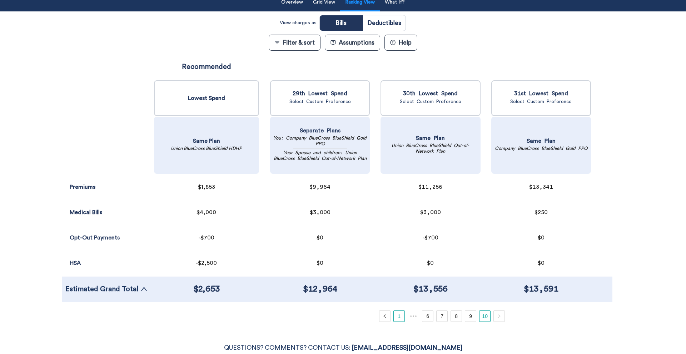
click at [401, 316] on link "1" at bounding box center [399, 316] width 11 height 11
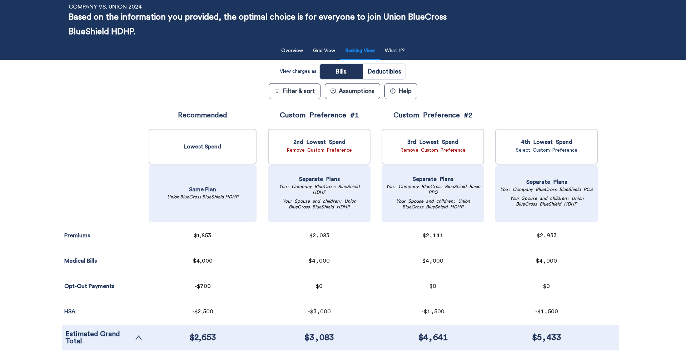
scroll to position [0, 0]
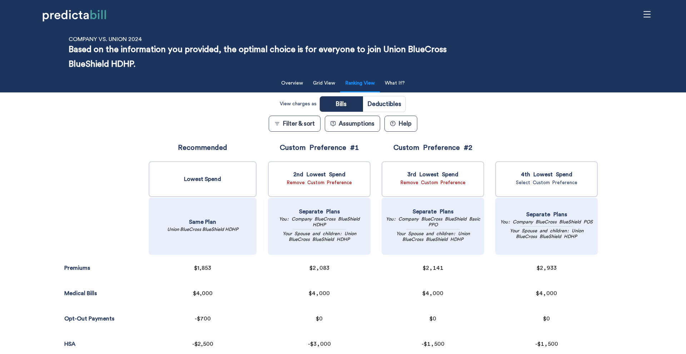
click at [105, 179] on div "Premiums Surcharges Medical Bills Out-of-Network Cost Sharing Opt-Out Payments …" at bounding box center [104, 259] width 84 height 248
click at [332, 83] on button "Grid View" at bounding box center [324, 83] width 31 height 15
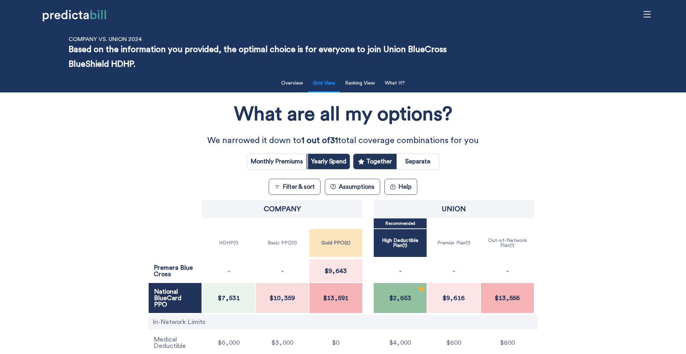
click at [143, 174] on div "What are all my options? We narrowed it down to 1 out of 31 total coverage comb…" at bounding box center [342, 241] width 617 height 291
click at [92, 175] on div "What are all my options? We narrowed it down to 1 out of 31 total coverage comb…" at bounding box center [342, 241] width 617 height 291
click at [368, 89] on button "Ranking View" at bounding box center [360, 83] width 38 height 15
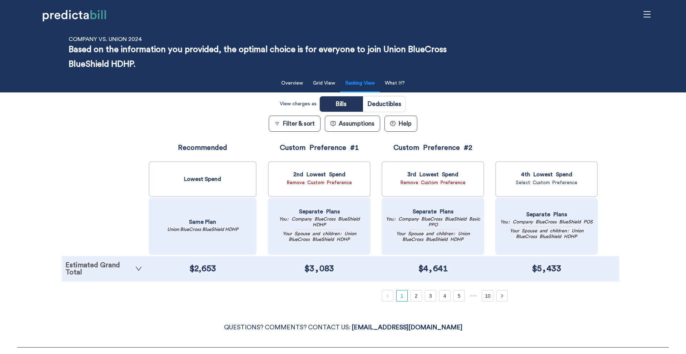
click at [116, 269] on link "Estimated Grand Total" at bounding box center [103, 269] width 77 height 14
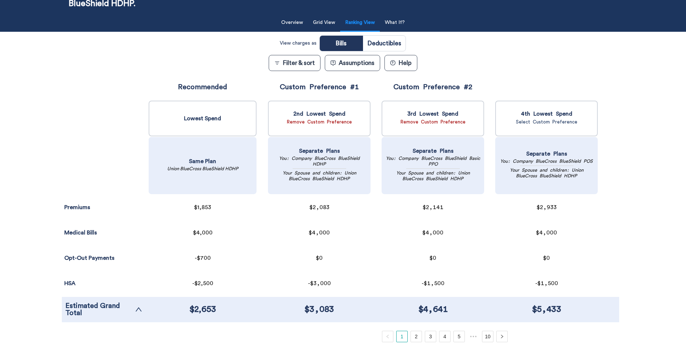
scroll to position [59, 0]
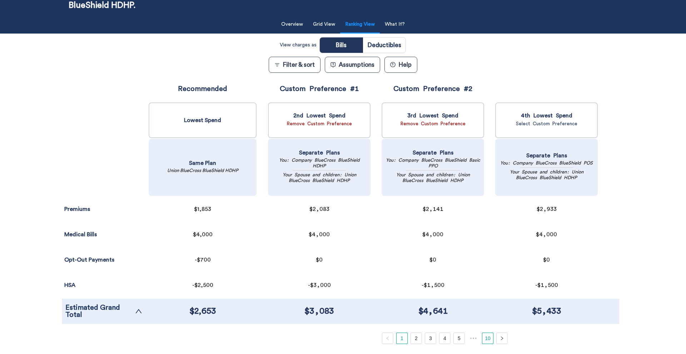
click at [490, 341] on link "10" at bounding box center [487, 338] width 11 height 11
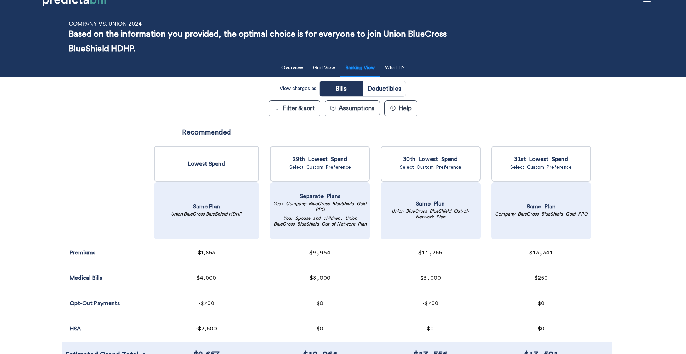
scroll to position [15, 0]
click at [352, 112] on button "Assumptions" at bounding box center [352, 109] width 55 height 16
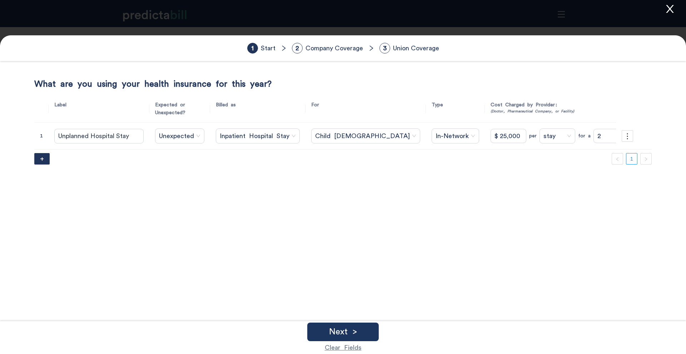
click at [671, 9] on icon "close" at bounding box center [670, 9] width 8 height 8
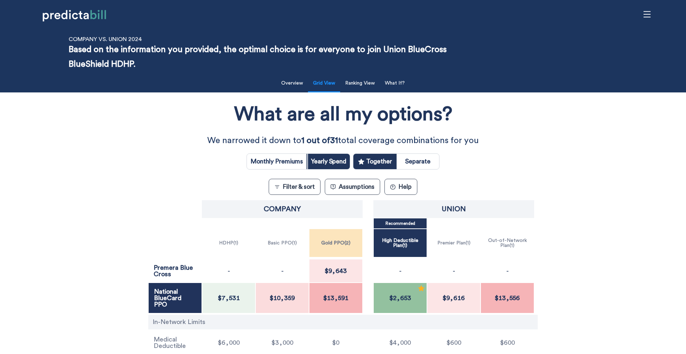
click at [112, 262] on div "What are all my options? We narrowed it down to 1 out of 31 total coverage comb…" at bounding box center [342, 241] width 617 height 291
click at [118, 264] on div "What are all my options? We narrowed it down to 1 out of 31 total coverage comb…" at bounding box center [342, 241] width 617 height 291
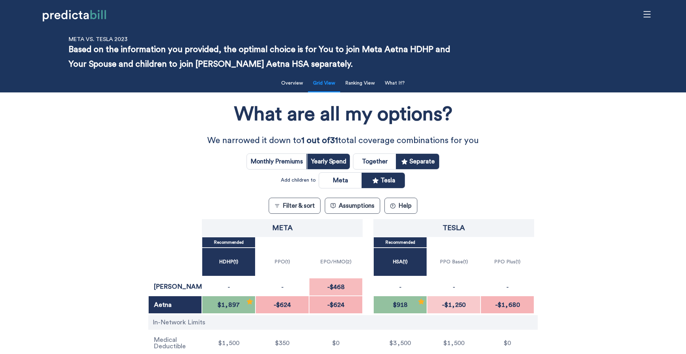
click at [147, 169] on div "What are all my options? We narrowed it down to 1 out of 31 total coverage comb…" at bounding box center [342, 241] width 617 height 291
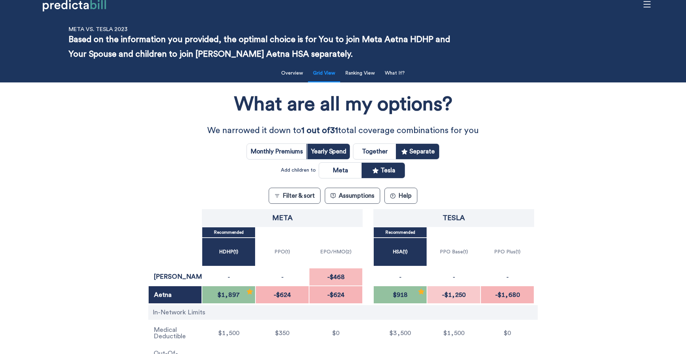
scroll to position [24, 0]
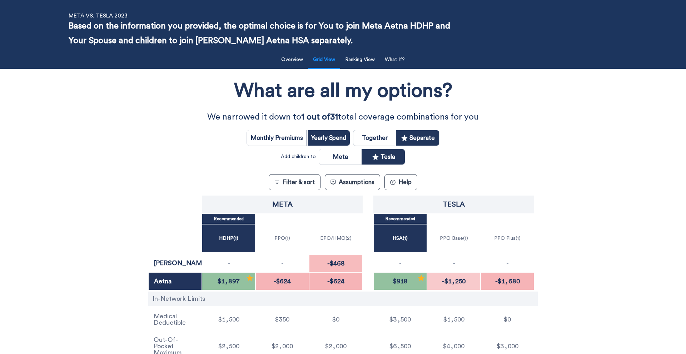
click at [179, 182] on div "What are all my options? We narrowed it down to 1 out of 31 total coverage comb…" at bounding box center [342, 218] width 617 height 291
click at [369, 138] on input "radio" at bounding box center [374, 137] width 43 height 15
radio input "true"
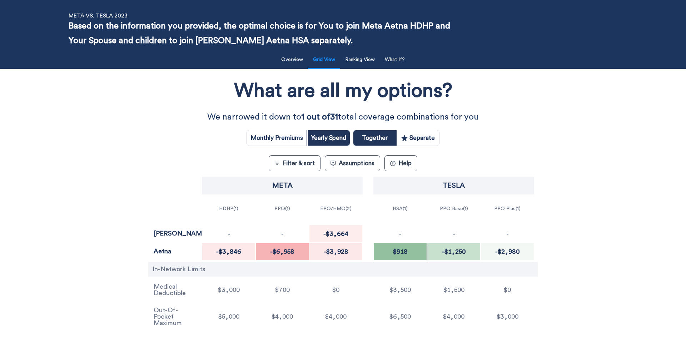
click at [415, 137] on input "radio" at bounding box center [418, 137] width 43 height 15
radio input "true"
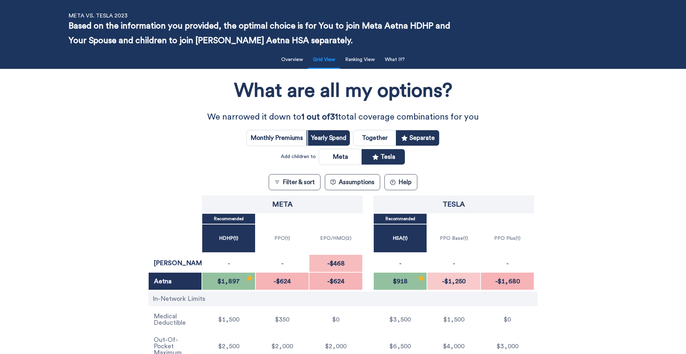
click at [347, 159] on input "radio" at bounding box center [340, 156] width 43 height 15
radio input "true"
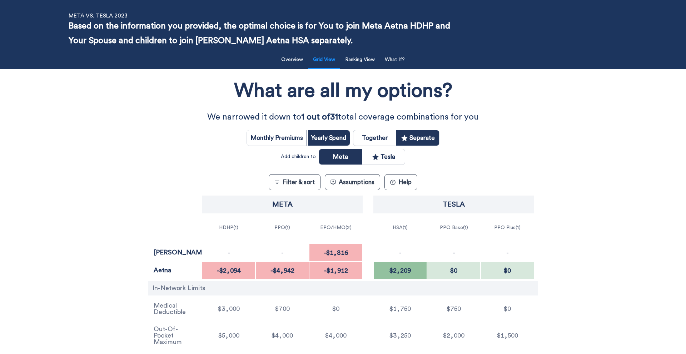
click at [392, 160] on input "radio" at bounding box center [383, 156] width 43 height 15
radio input "true"
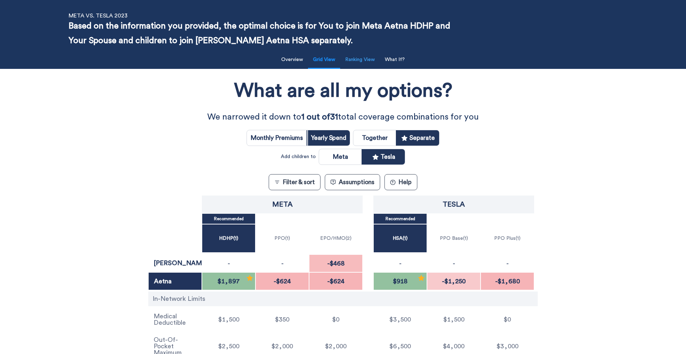
click at [370, 63] on button "Ranking View" at bounding box center [360, 60] width 38 height 15
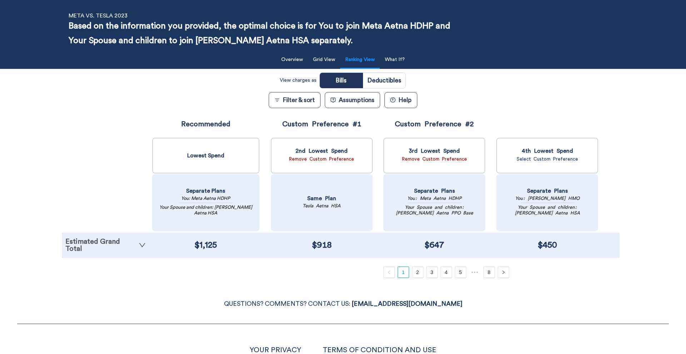
click at [105, 242] on link "Estimated Grand Total" at bounding box center [105, 245] width 80 height 14
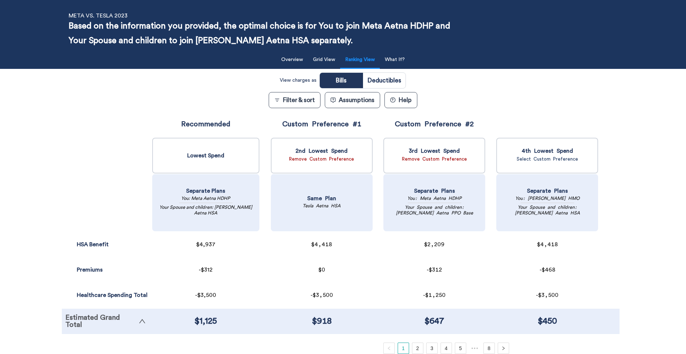
scroll to position [66, 0]
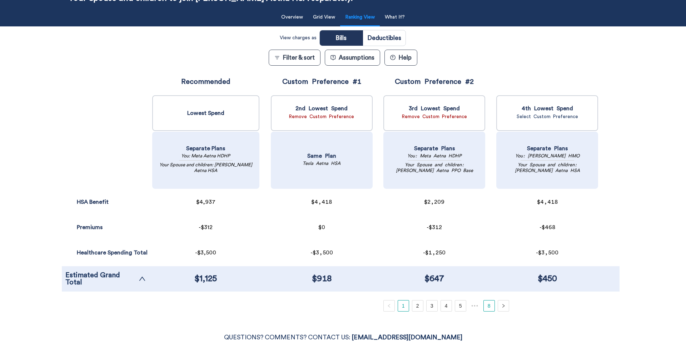
click at [484, 309] on link "8" at bounding box center [489, 306] width 11 height 11
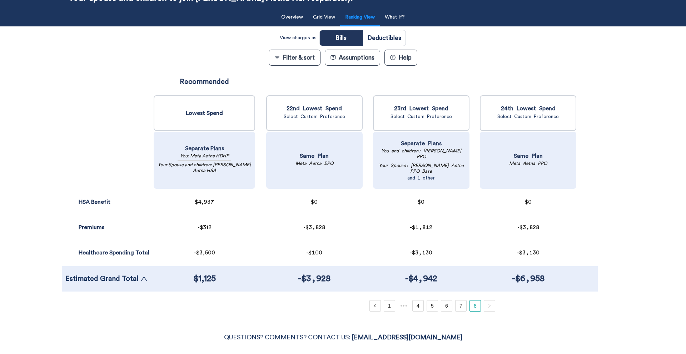
click at [300, 58] on button "Filter & sort" at bounding box center [295, 58] width 52 height 16
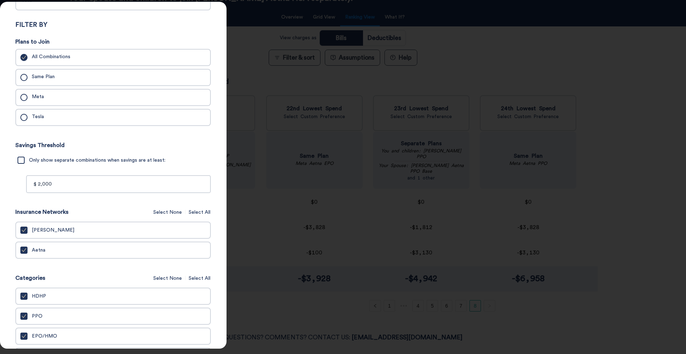
scroll to position [437, 0]
click at [308, 83] on div at bounding box center [343, 177] width 686 height 354
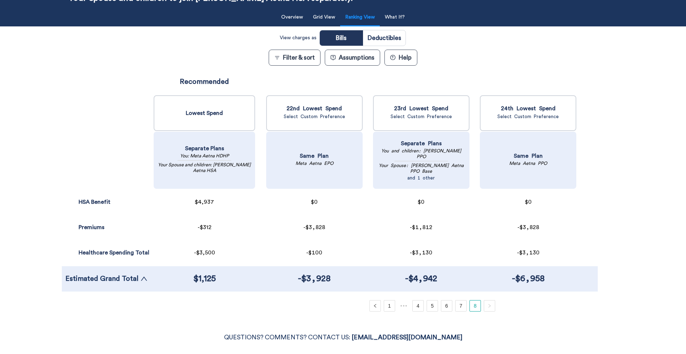
scroll to position [0, 0]
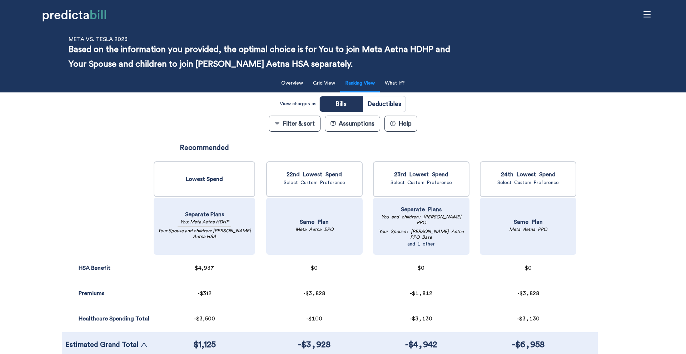
scroll to position [437, 0]
click at [89, 188] on div "HSA Benefit Opt-Out Payments Premiums Healthcare Spending Total Estimated Grand…" at bounding box center [106, 246] width 89 height 223
click at [329, 83] on button "Grid View" at bounding box center [324, 83] width 31 height 15
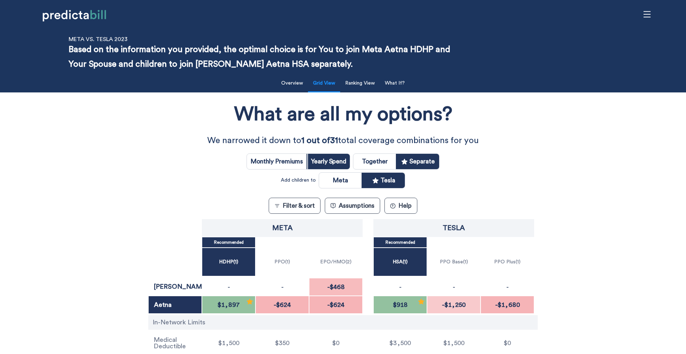
click at [555, 153] on div "What are all my options? We narrowed it down to 1 out of 31 total coverage comb…" at bounding box center [342, 241] width 617 height 291
click at [165, 147] on div "What are all my options? We narrowed it down to 1 out of 31 total coverage comb…" at bounding box center [342, 241] width 617 height 291
click at [385, 163] on input "radio" at bounding box center [374, 161] width 43 height 15
radio input "true"
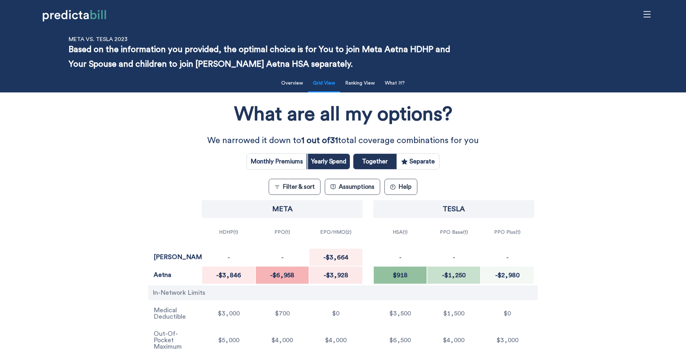
click at [431, 158] on input "radio" at bounding box center [418, 161] width 43 height 15
radio input "true"
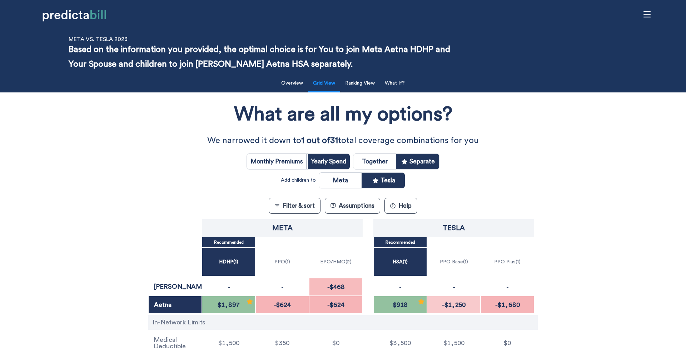
click at [348, 184] on input "radio" at bounding box center [340, 180] width 43 height 15
radio input "true"
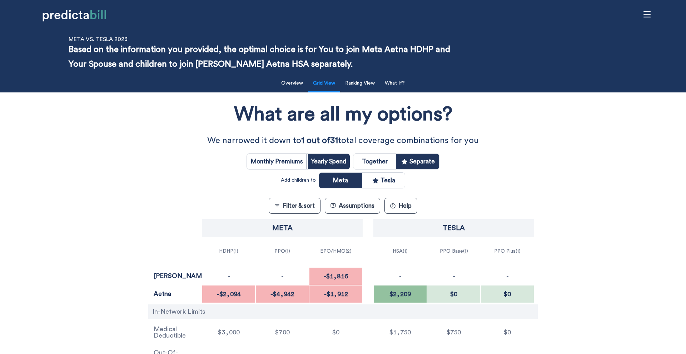
click at [391, 175] on input "radio" at bounding box center [383, 180] width 43 height 15
radio input "true"
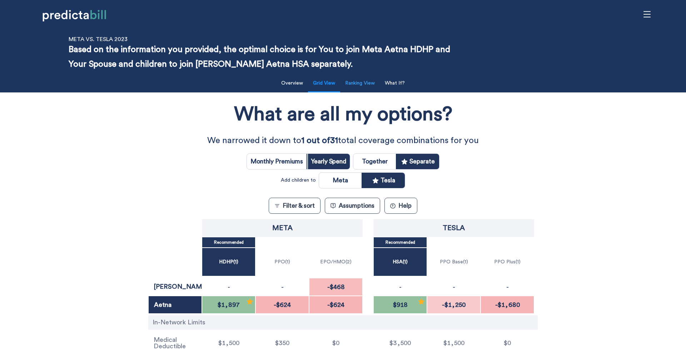
click at [362, 81] on button "Ranking View" at bounding box center [360, 83] width 38 height 15
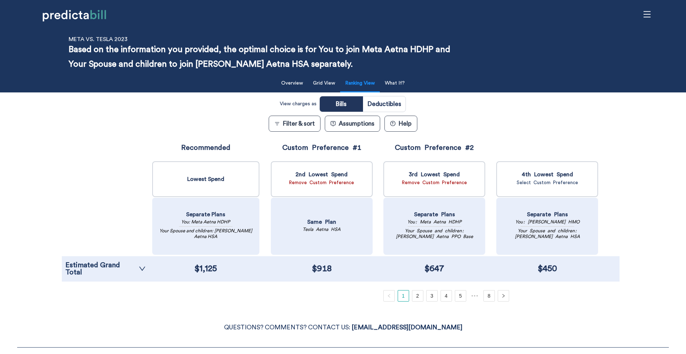
click at [135, 260] on div "Estimated Grand Total" at bounding box center [106, 269] width 88 height 25
click at [137, 266] on link "Estimated Grand Total" at bounding box center [105, 269] width 80 height 14
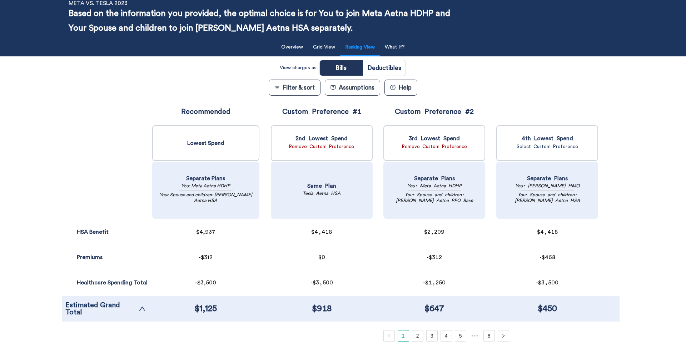
scroll to position [39, 0]
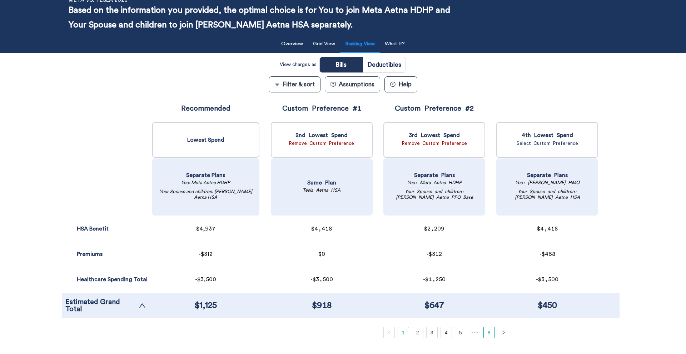
click at [484, 330] on link "8" at bounding box center [489, 333] width 11 height 11
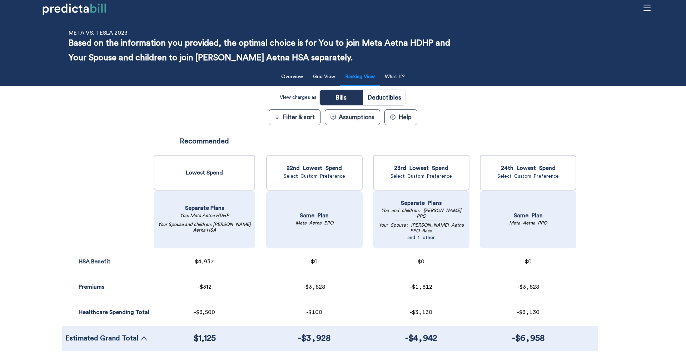
scroll to position [0, 0]
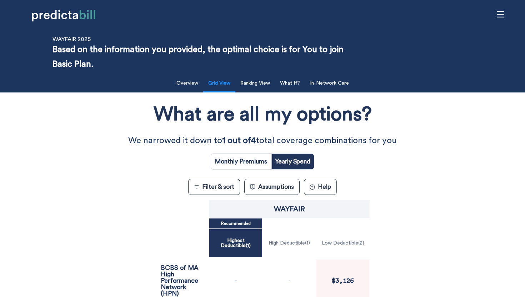
click at [22, 107] on div "Filter & Sort Quickly update your results Sort By Healthcare Assumptions Expect…" at bounding box center [262, 239] width 525 height 334
